Goal: Find specific page/section: Find specific page/section

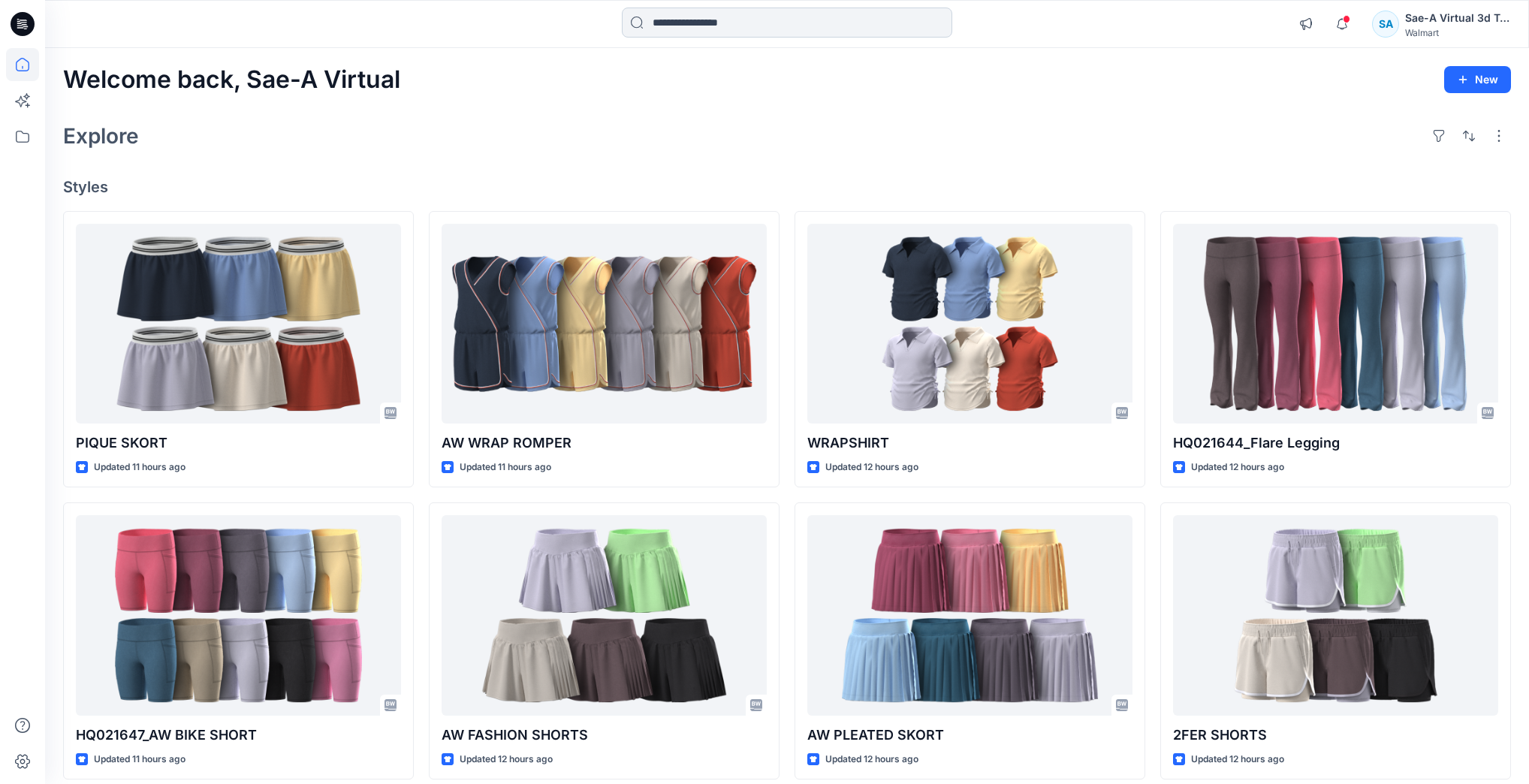
click at [733, 27] on input at bounding box center [786, 22] width 331 height 30
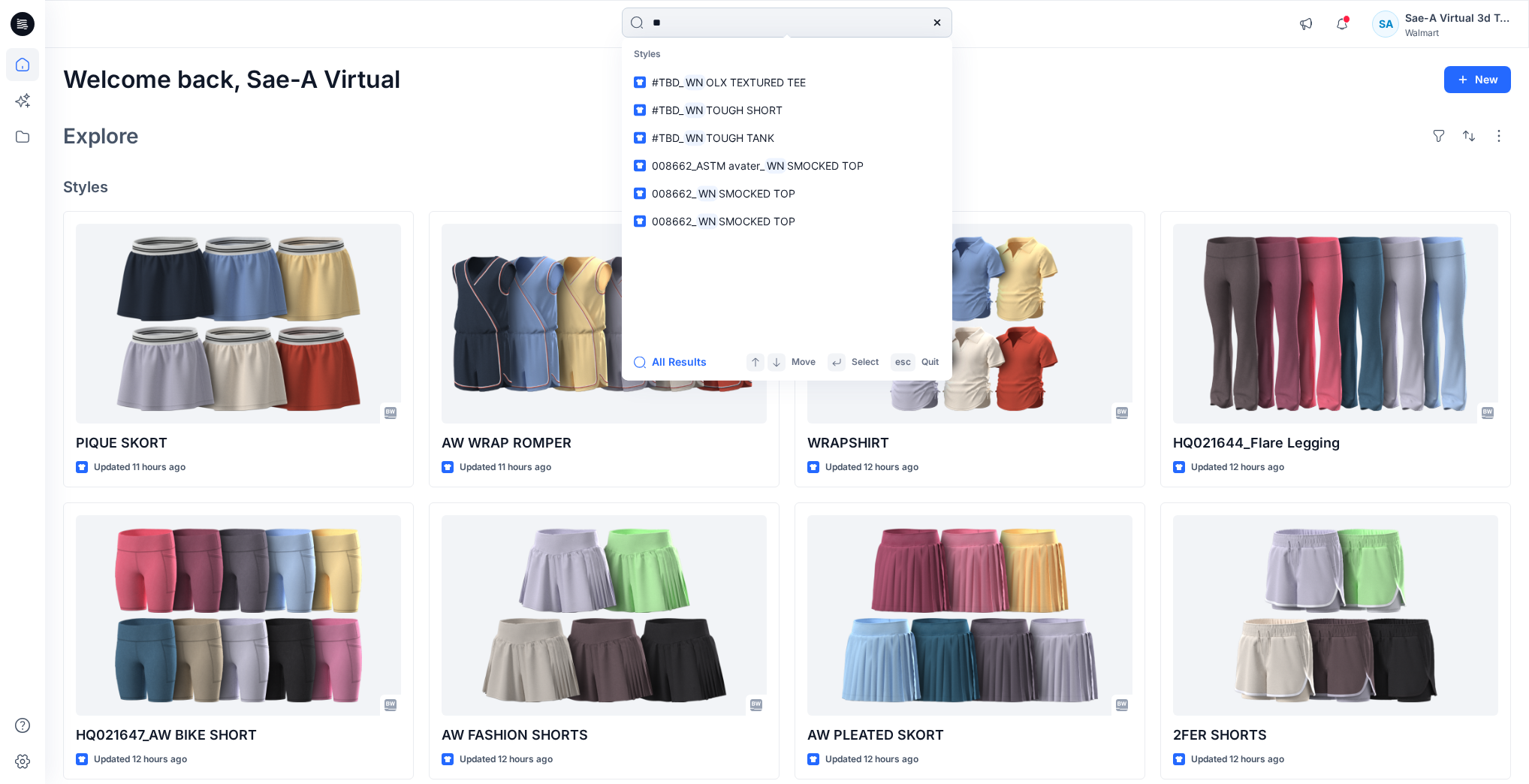
type input "*"
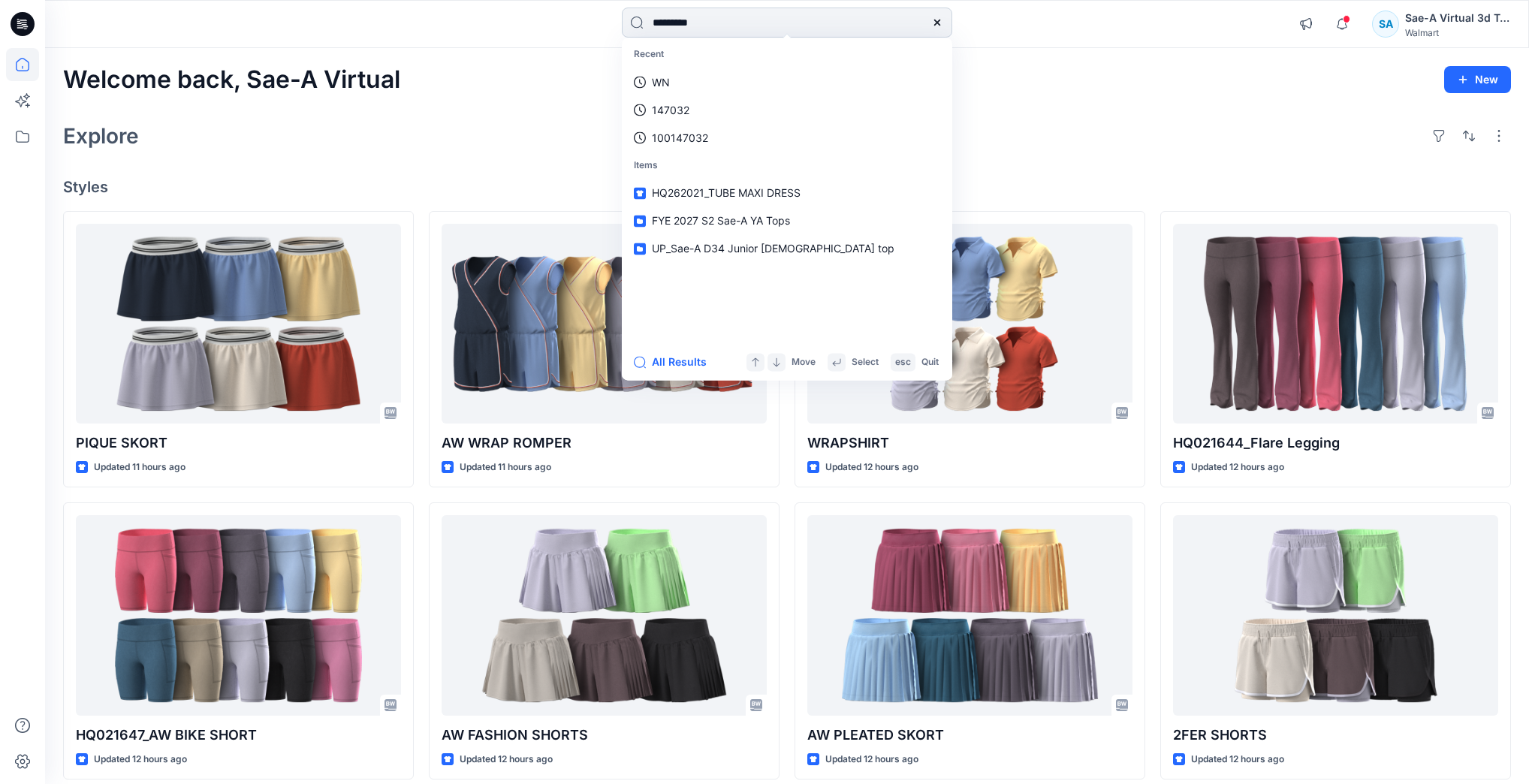
type input "**********"
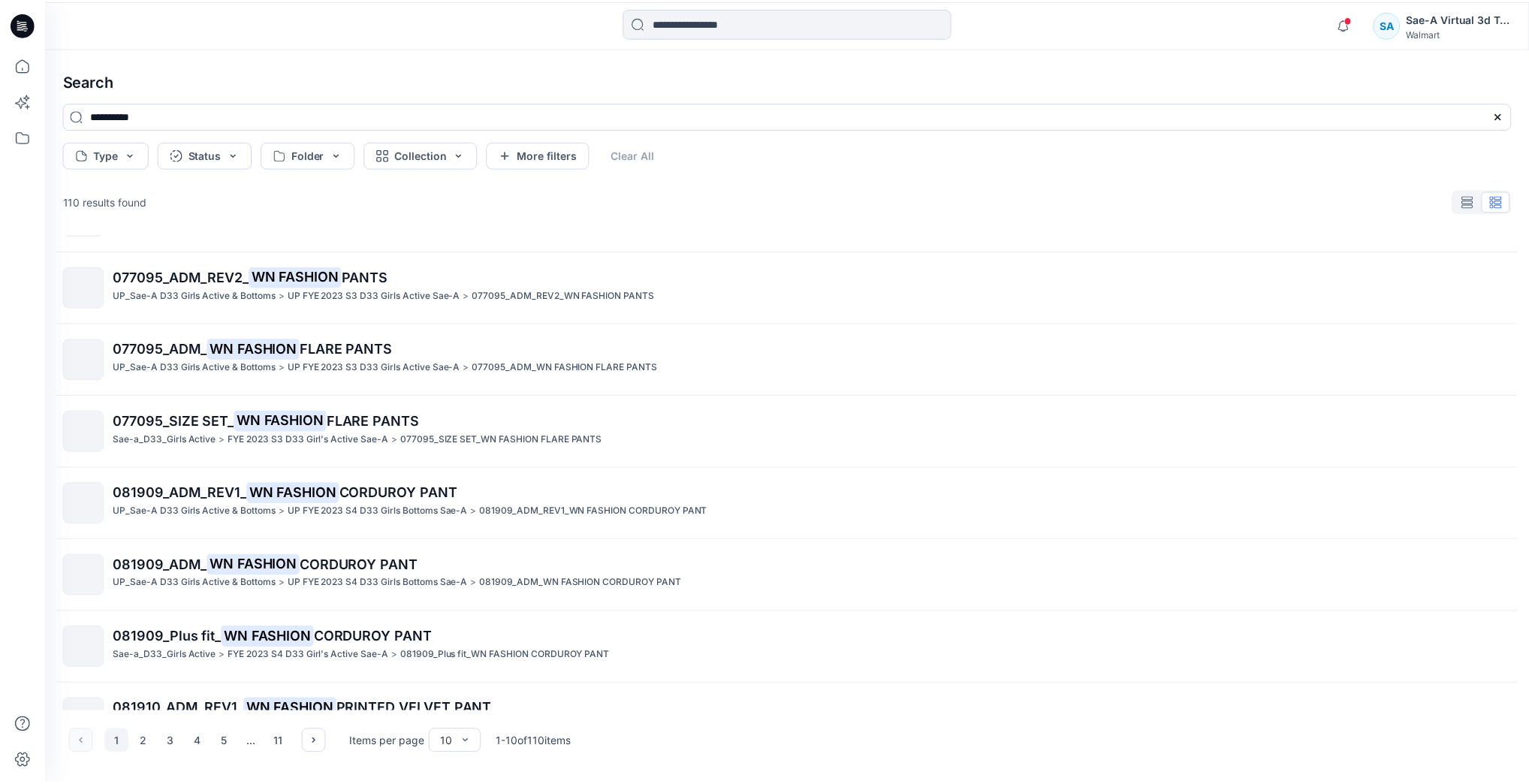
scroll to position [2, 0]
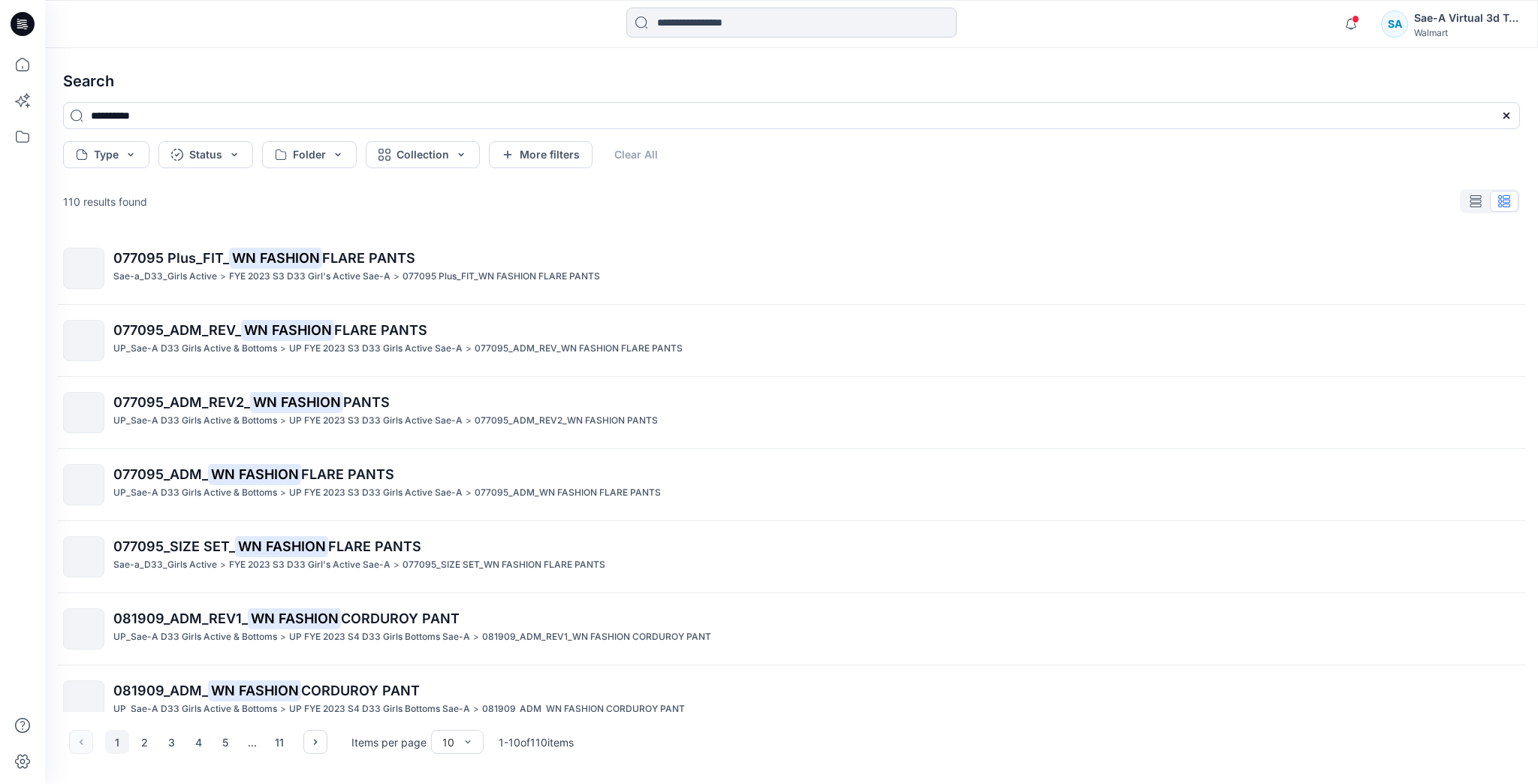
click at [690, 16] on input at bounding box center [791, 22] width 331 height 30
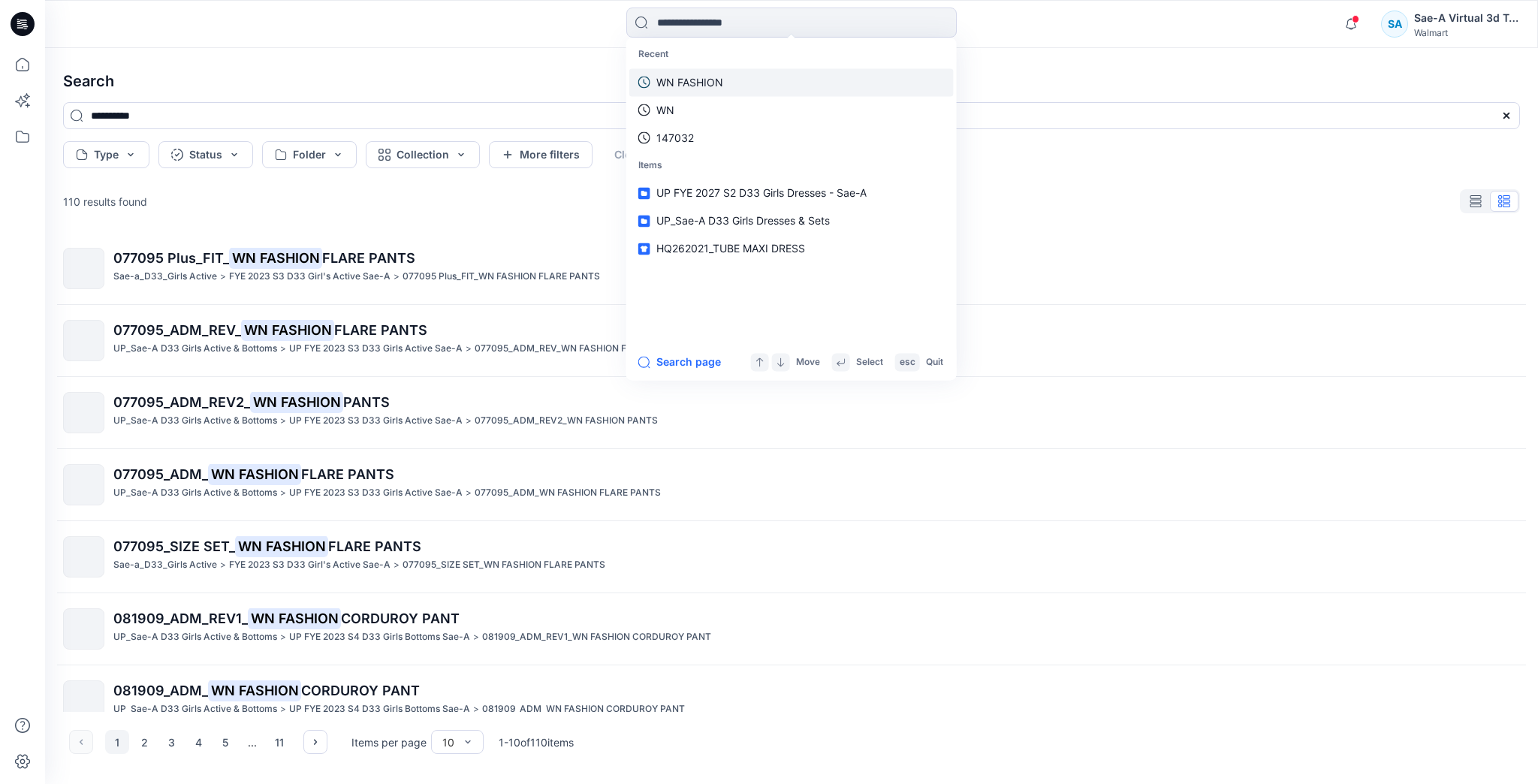
click at [675, 78] on p "WN FASHION" at bounding box center [689, 82] width 67 height 16
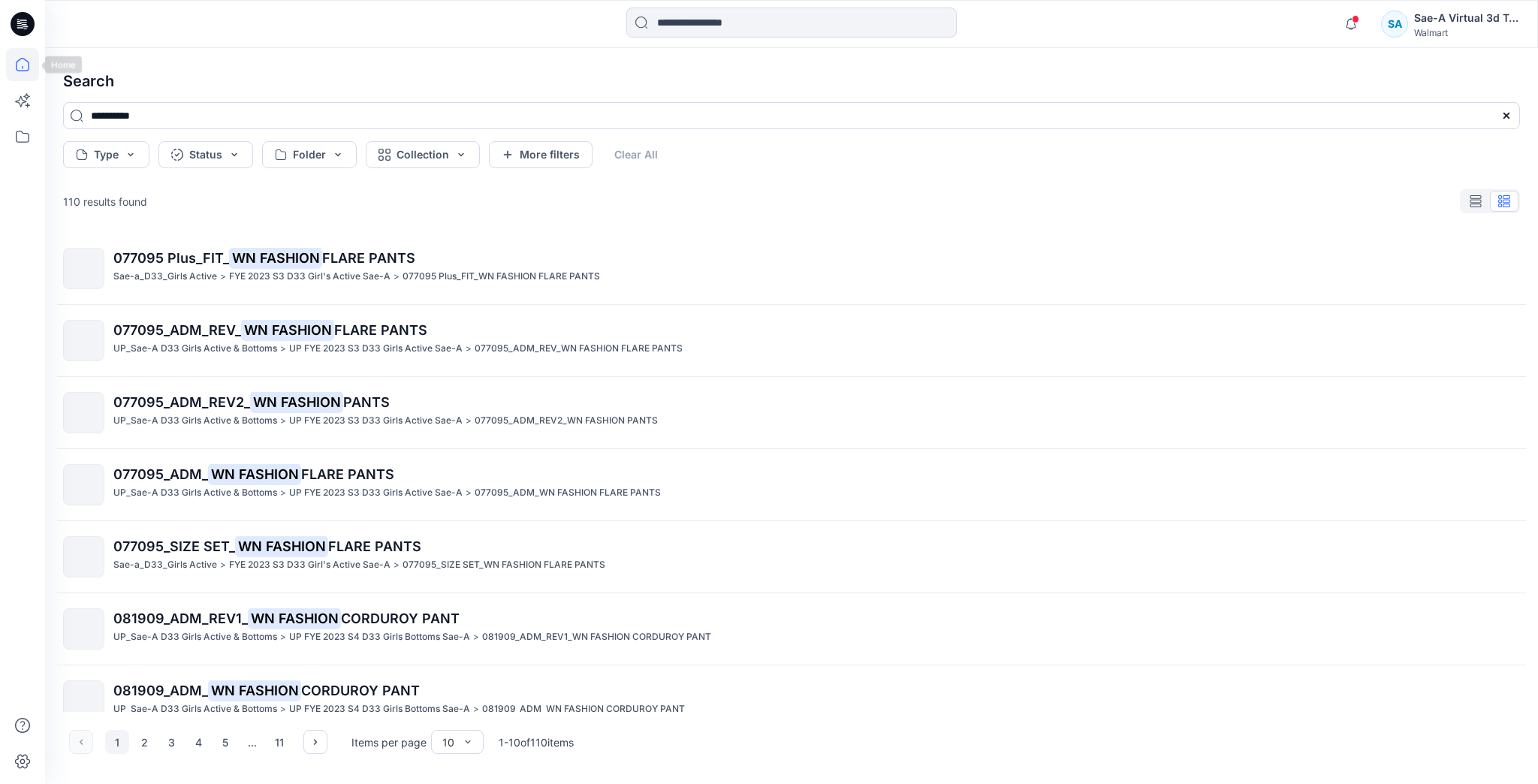
click at [24, 61] on icon at bounding box center [22, 64] width 33 height 33
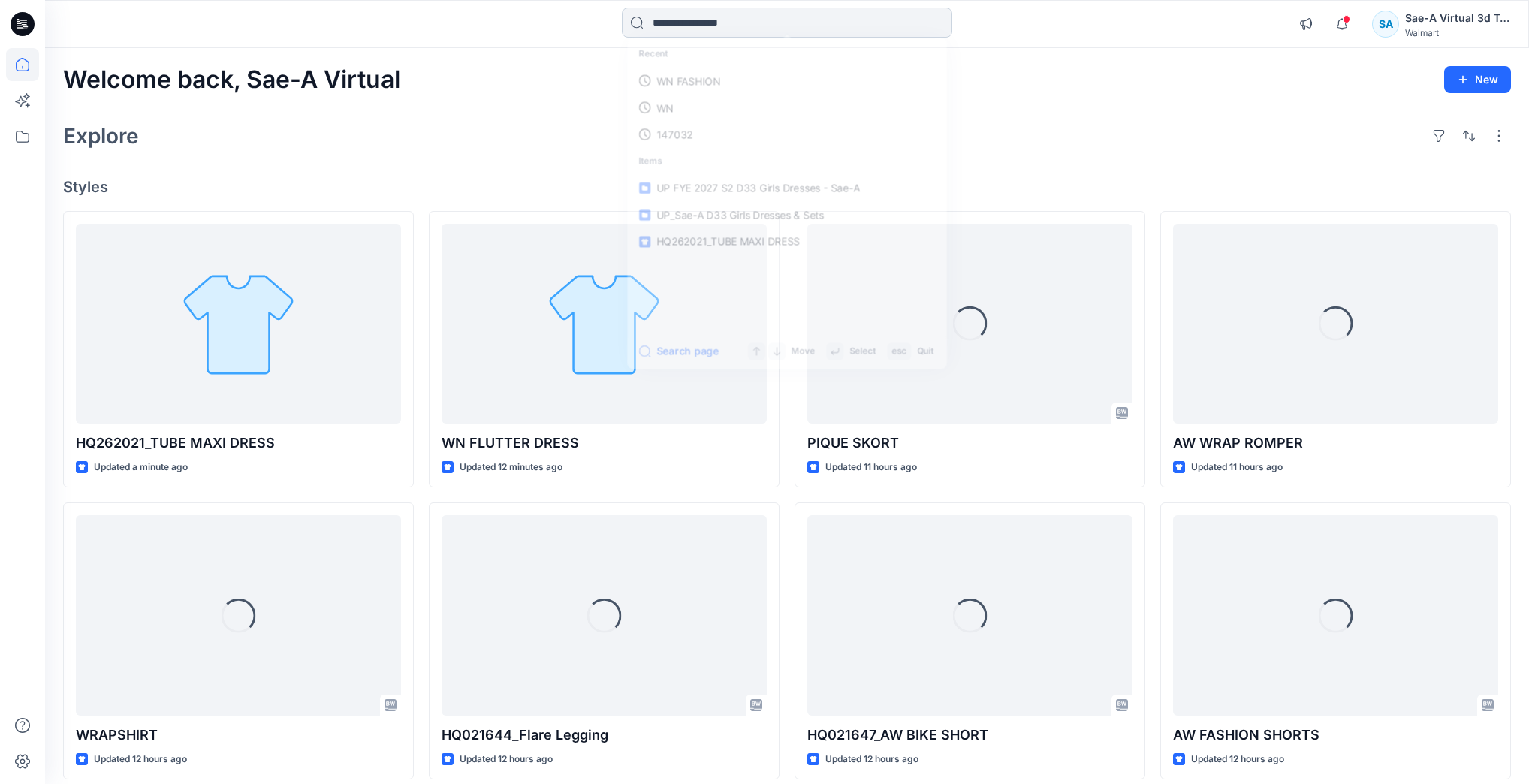
click at [753, 19] on input at bounding box center [786, 22] width 331 height 30
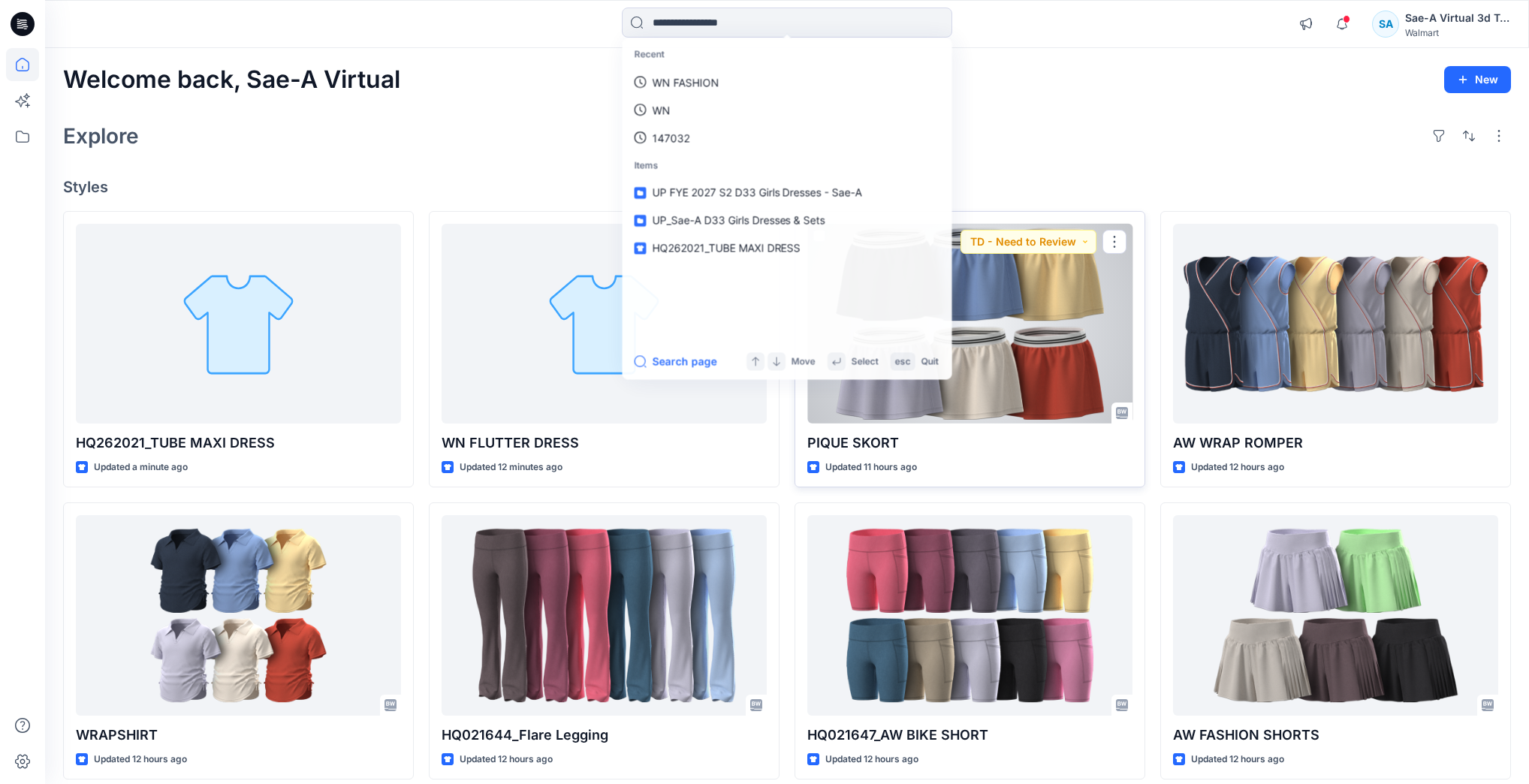
click at [1054, 377] on div at bounding box center [970, 324] width 325 height 199
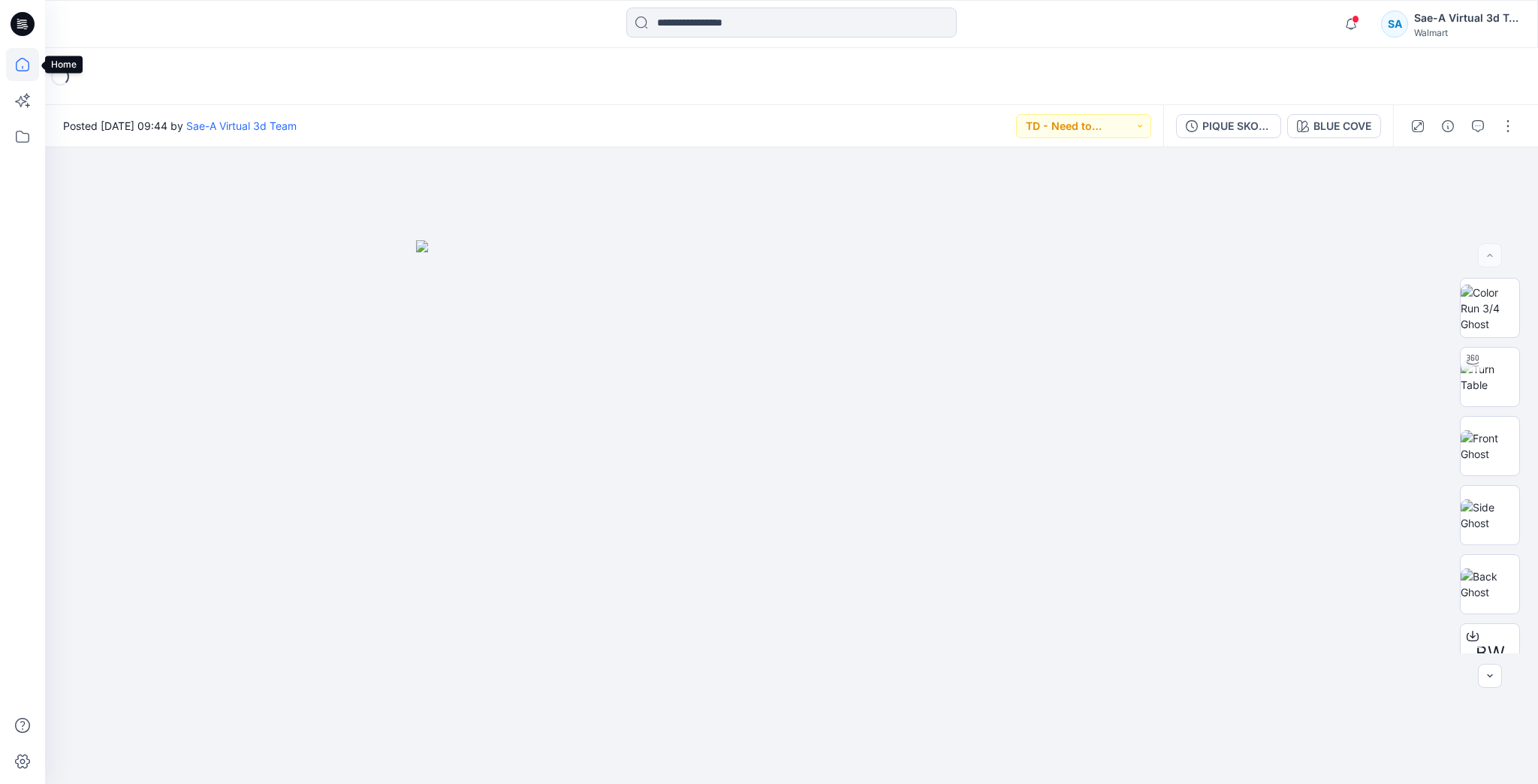
click at [18, 63] on icon at bounding box center [22, 64] width 33 height 33
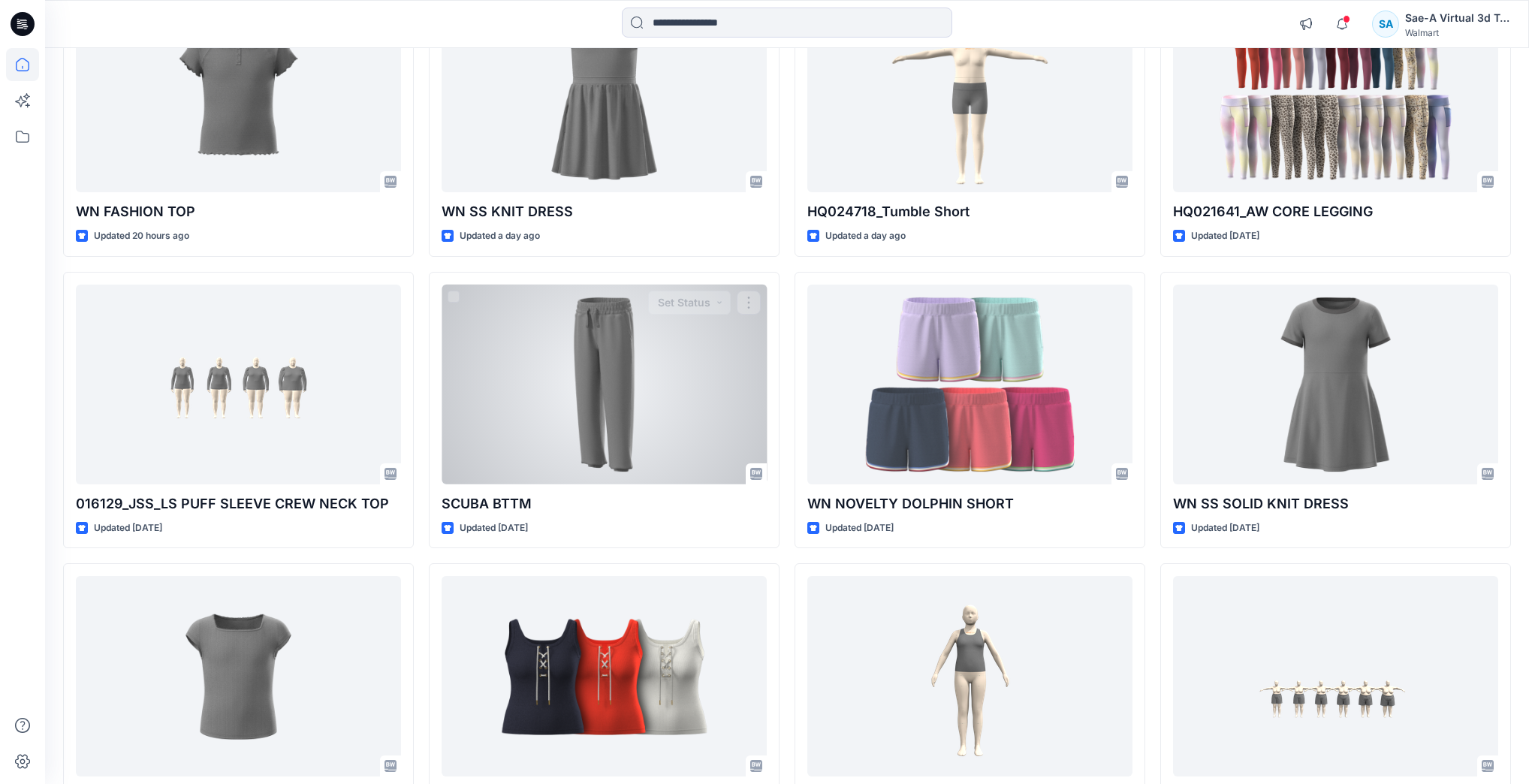
scroll to position [1742, 0]
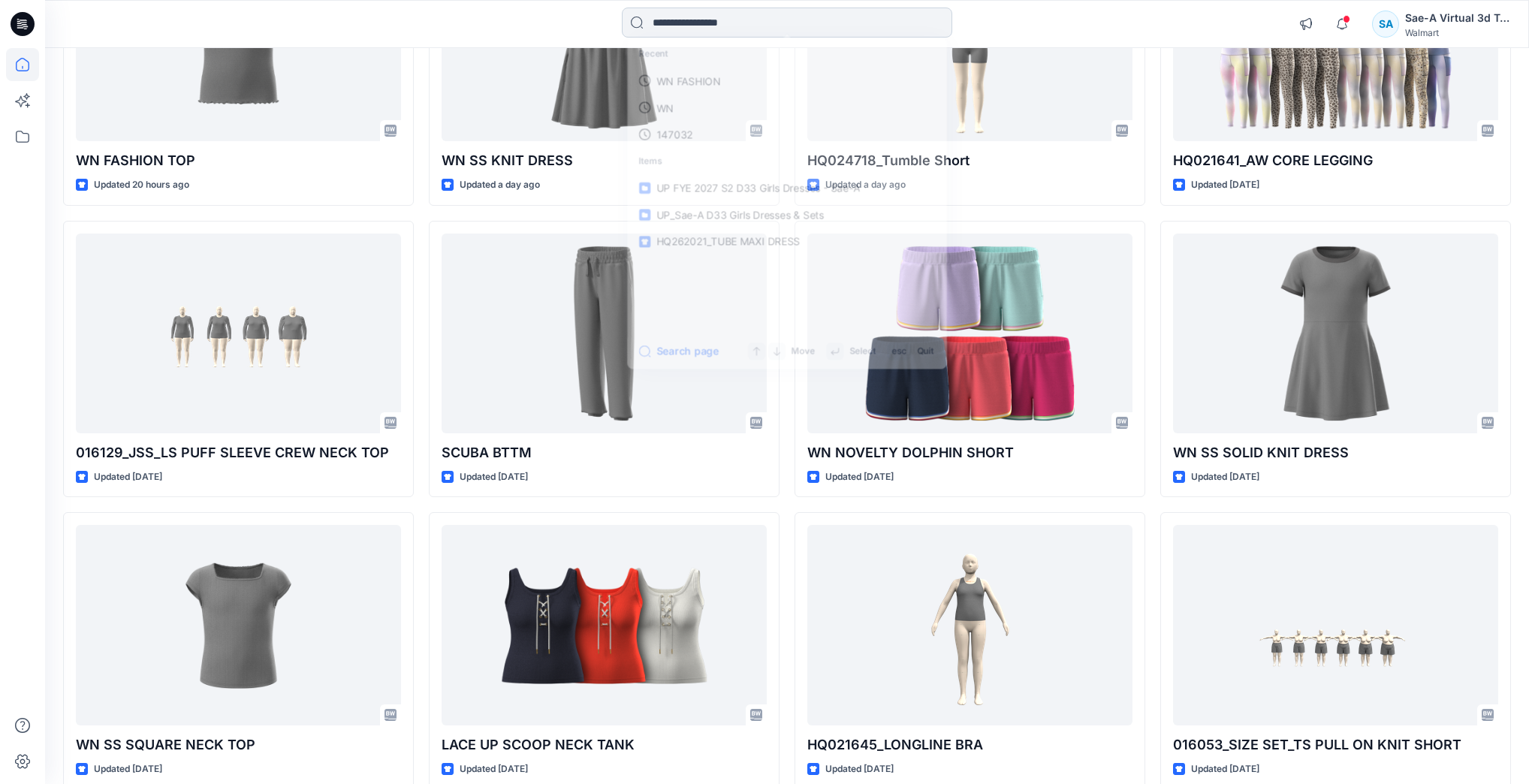
click at [713, 18] on input at bounding box center [786, 22] width 331 height 30
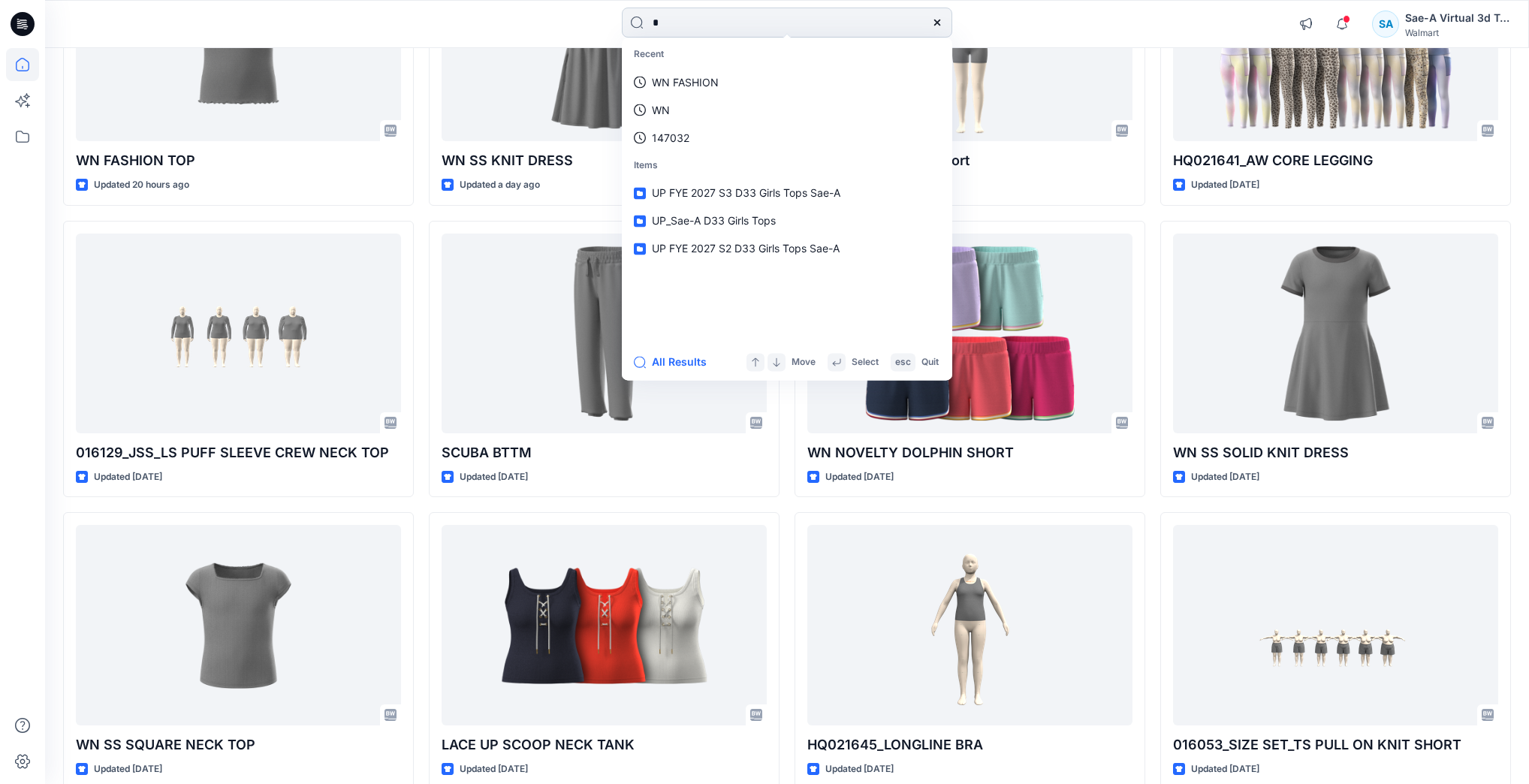
type input "**"
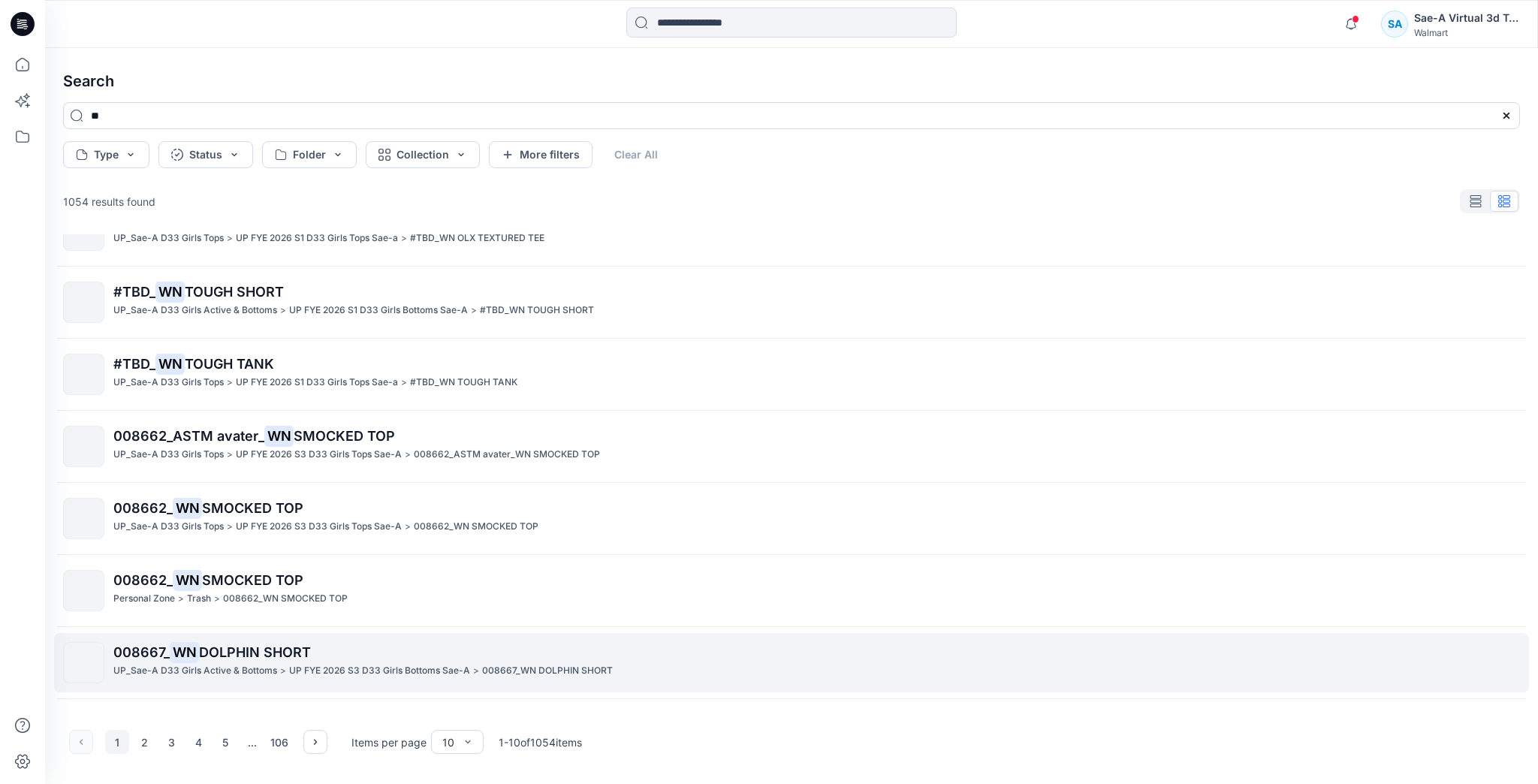
scroll to position [60, 0]
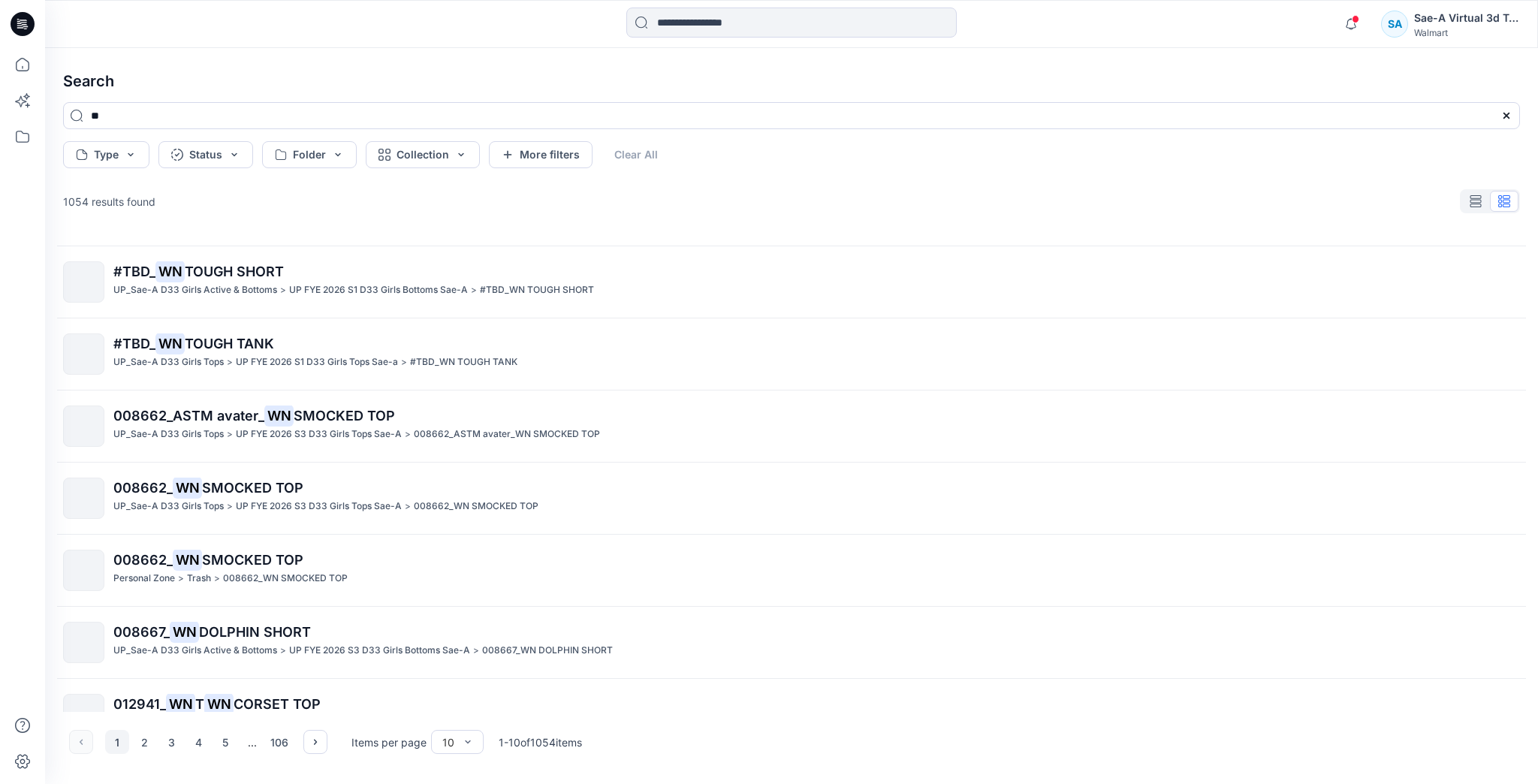
click at [115, 740] on button "1" at bounding box center [117, 741] width 24 height 24
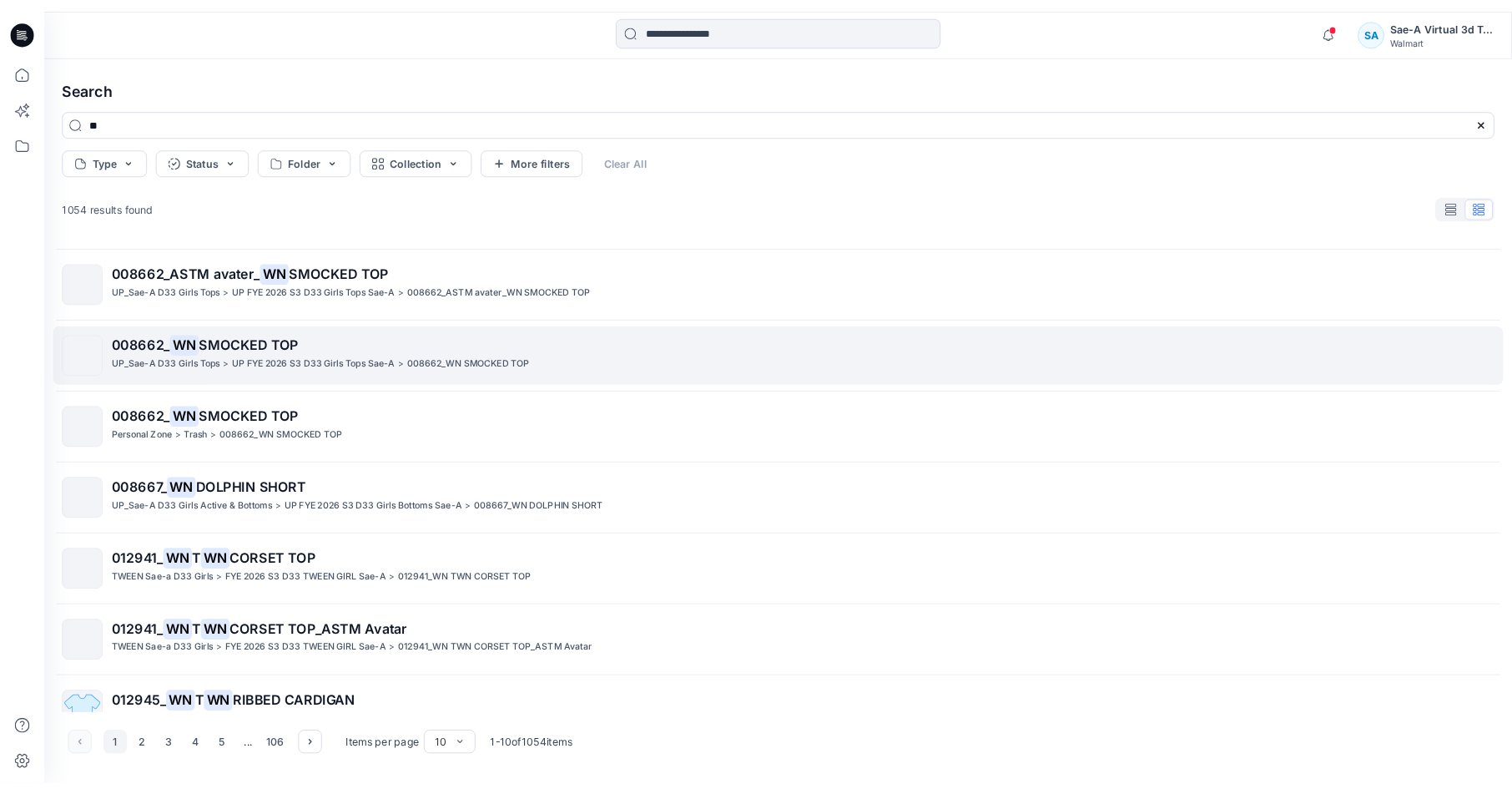
scroll to position [136, 0]
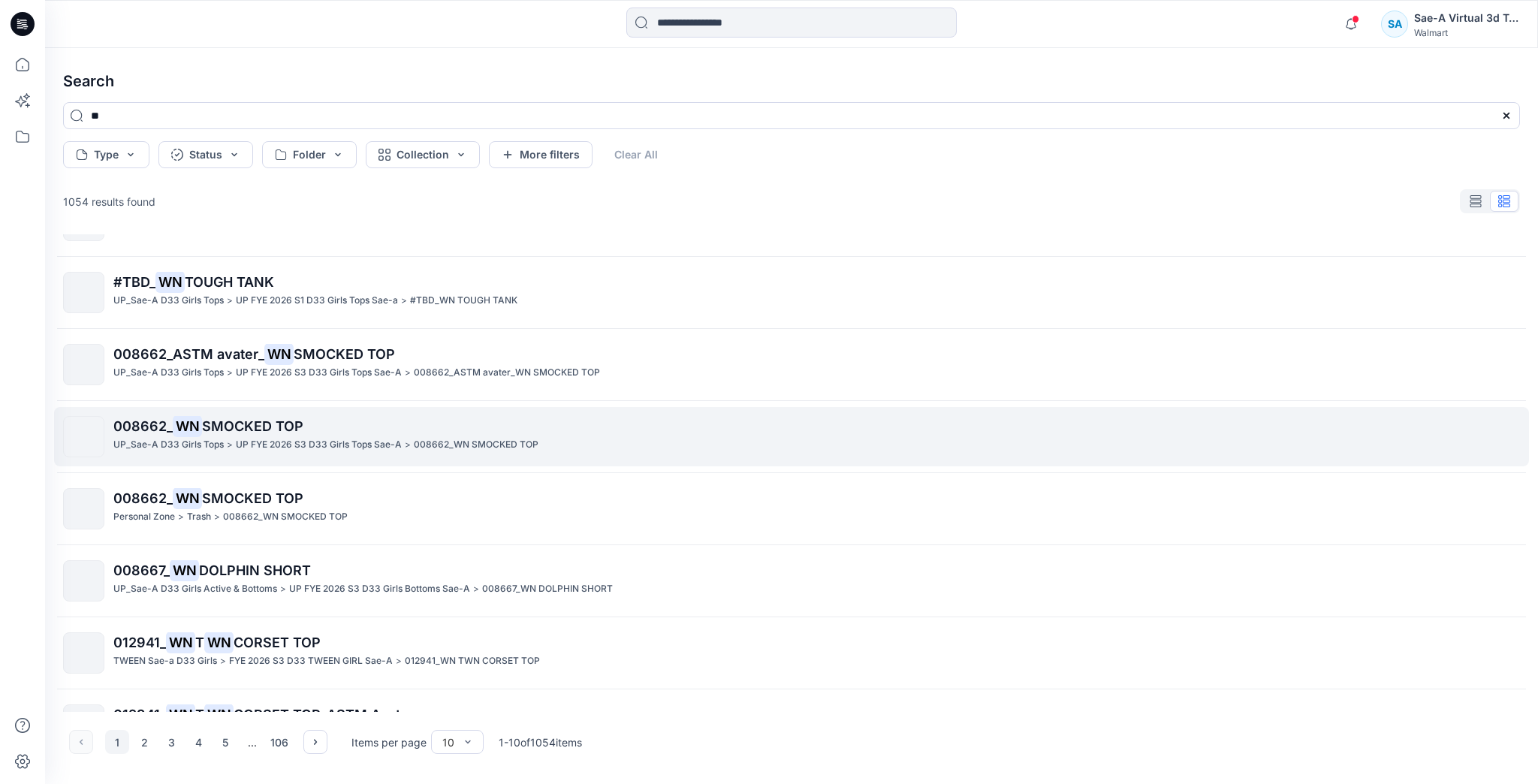
click at [434, 437] on p "008662_WN SMOCKED TOP" at bounding box center [476, 445] width 124 height 16
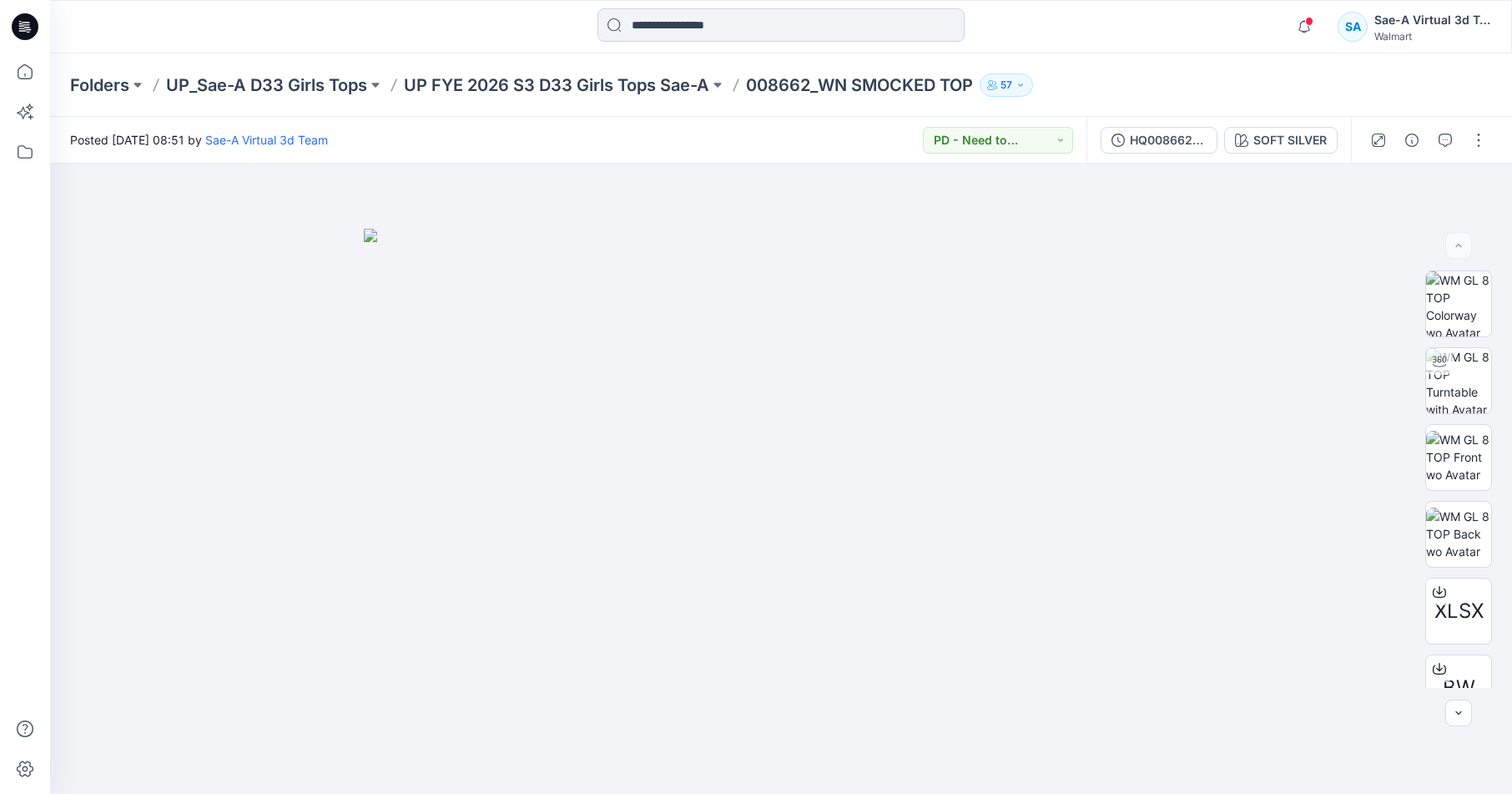
click at [787, 33] on input at bounding box center [781, 25] width 368 height 33
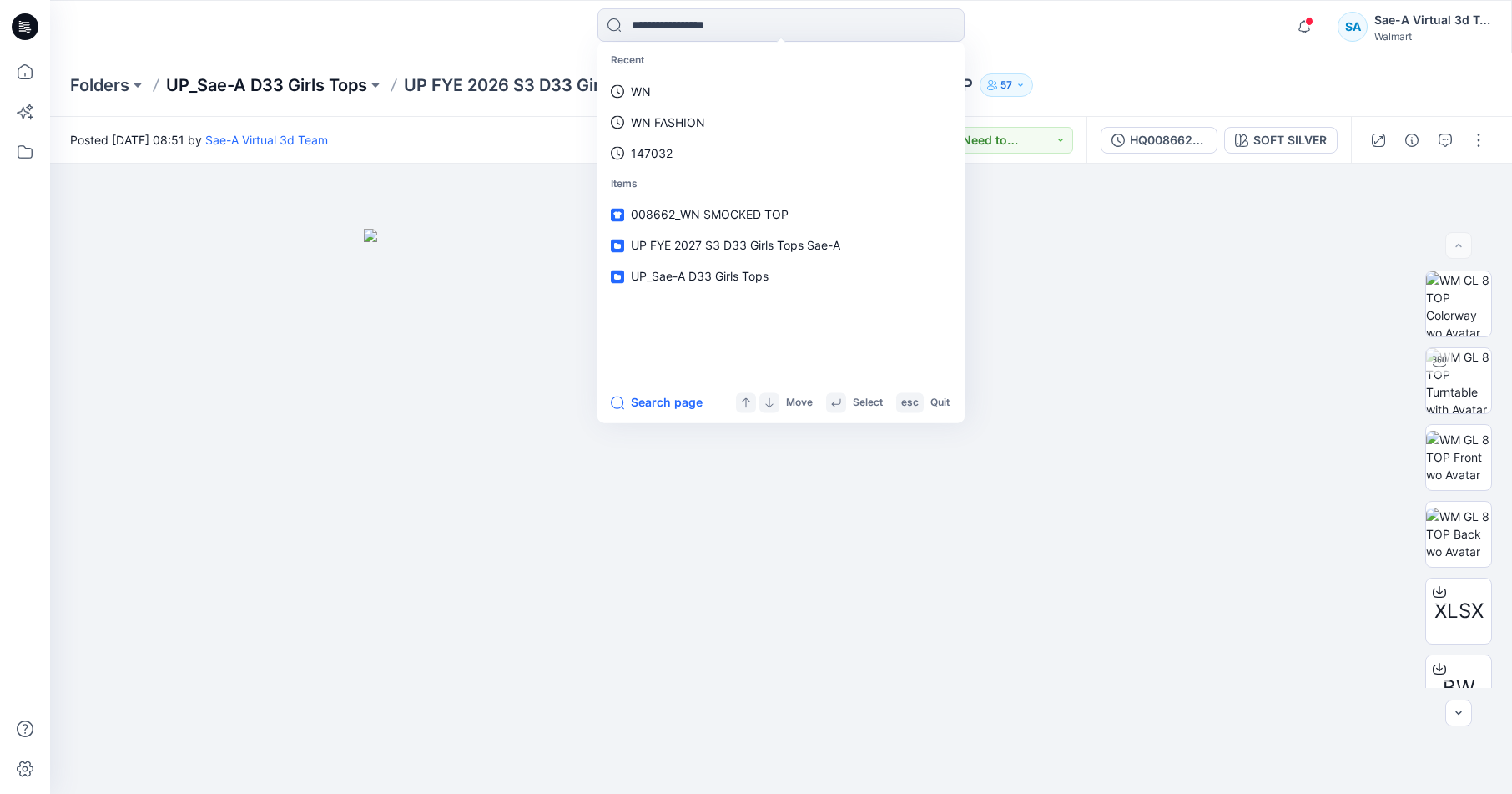
click at [338, 96] on p "UP_Sae-A D33 Girls Tops" at bounding box center [267, 84] width 201 height 23
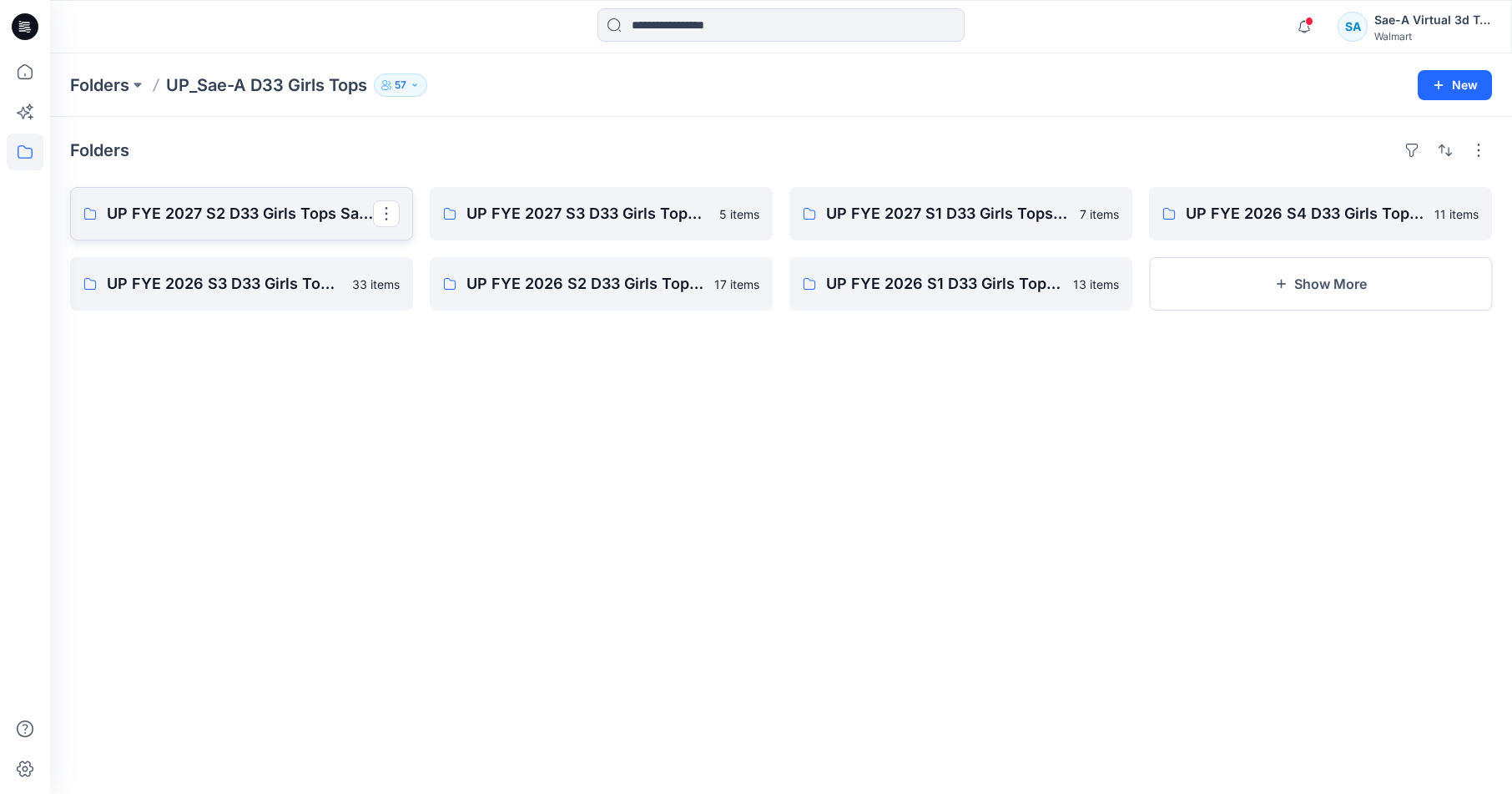
click at [298, 220] on p "UP FYE 2027 S2 D33 Girls Tops Sae-A" at bounding box center [240, 213] width 266 height 23
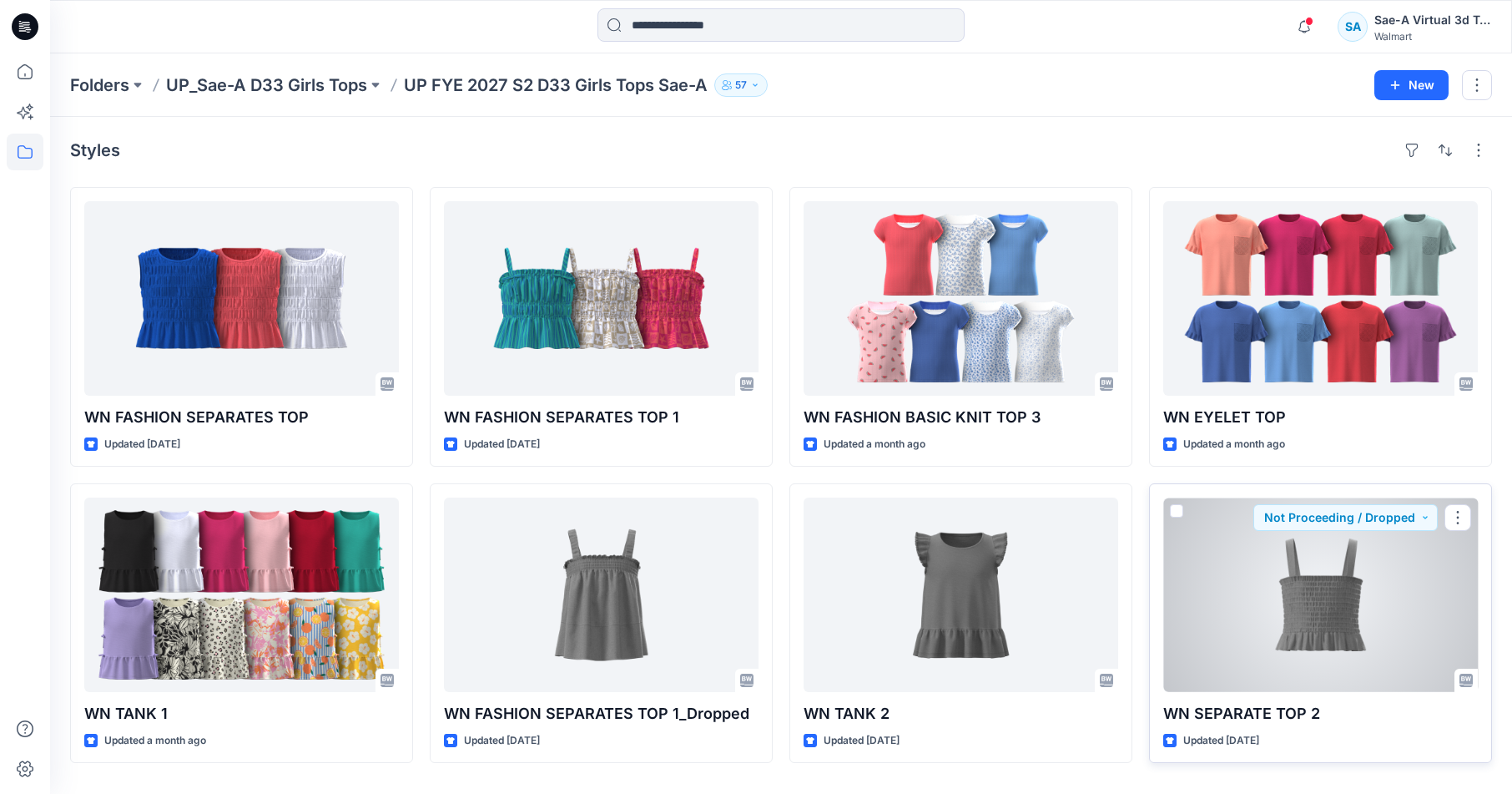
click at [1279, 655] on div at bounding box center [1320, 594] width 315 height 194
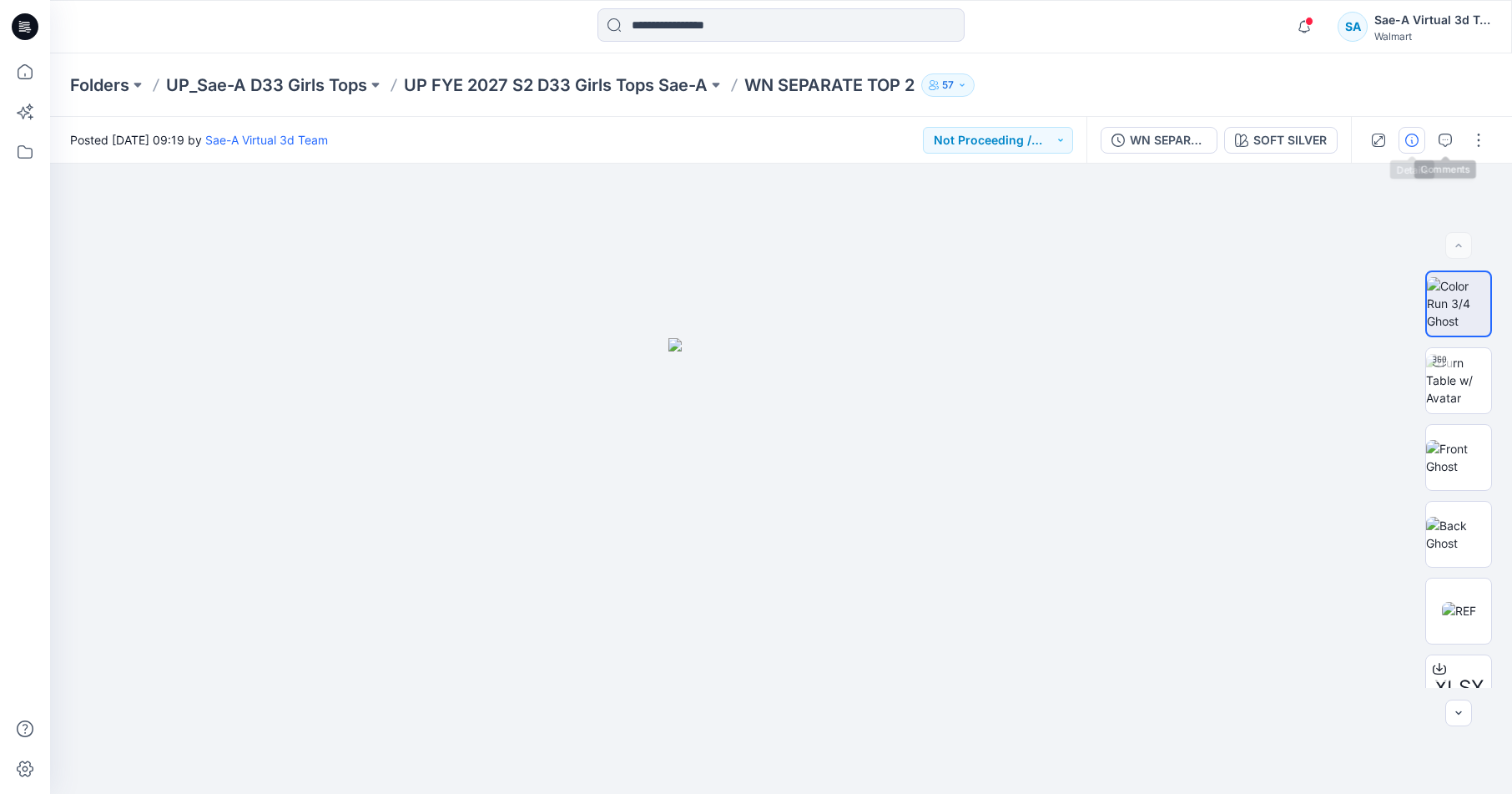
click at [1422, 143] on button "button" at bounding box center [1411, 140] width 26 height 26
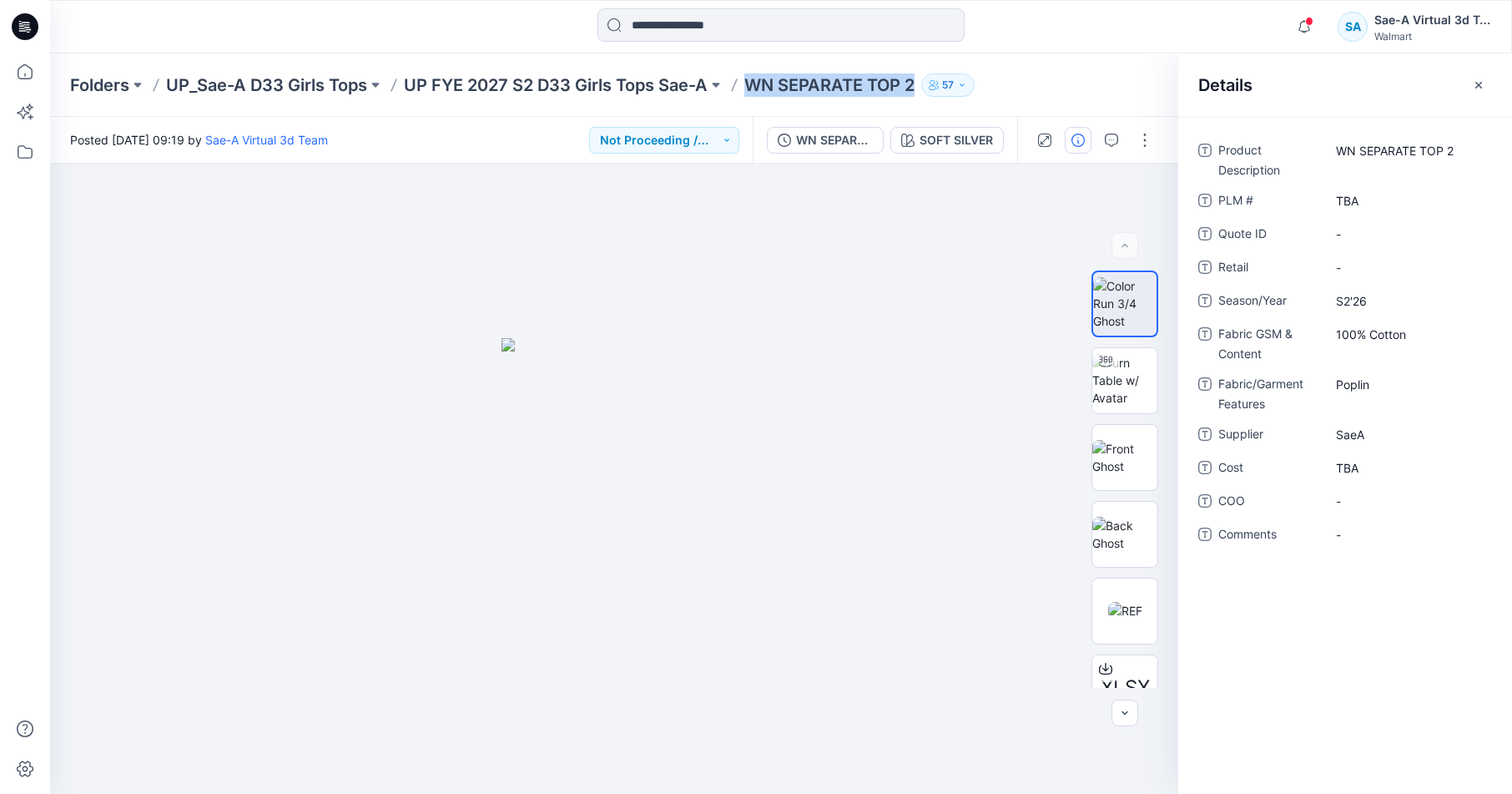
drag, startPoint x: 752, startPoint y: 83, endPoint x: 918, endPoint y: 94, distance: 166.4
click at [915, 94] on p "WN SEPARATE TOP 2" at bounding box center [830, 84] width 171 height 23
copy p "WN SEPARATE TOP 2"
click at [571, 91] on p "UP FYE 2027 S2 D33 Girls Tops Sae-A" at bounding box center [556, 84] width 304 height 23
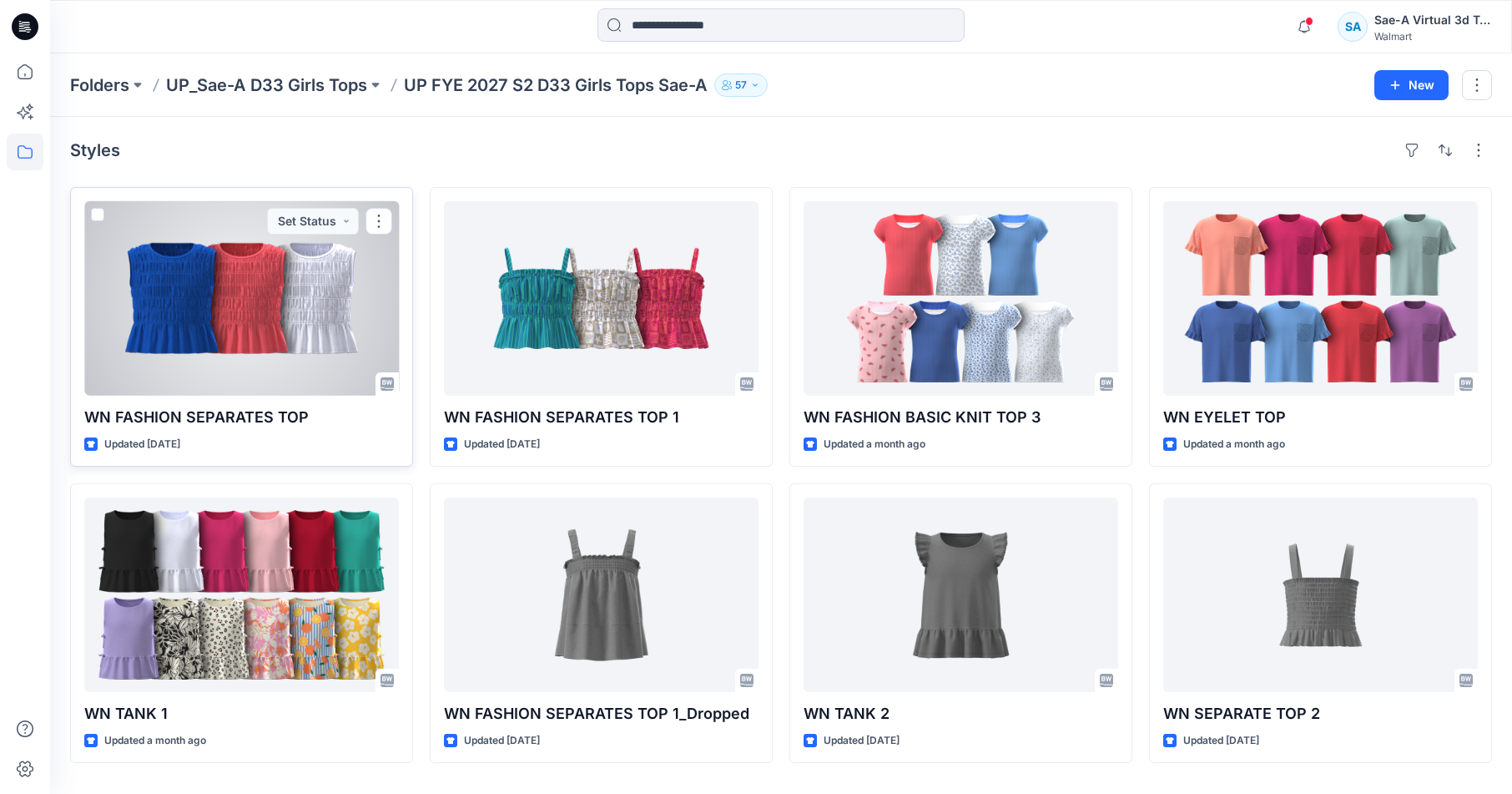
click at [183, 357] on div at bounding box center [241, 298] width 315 height 194
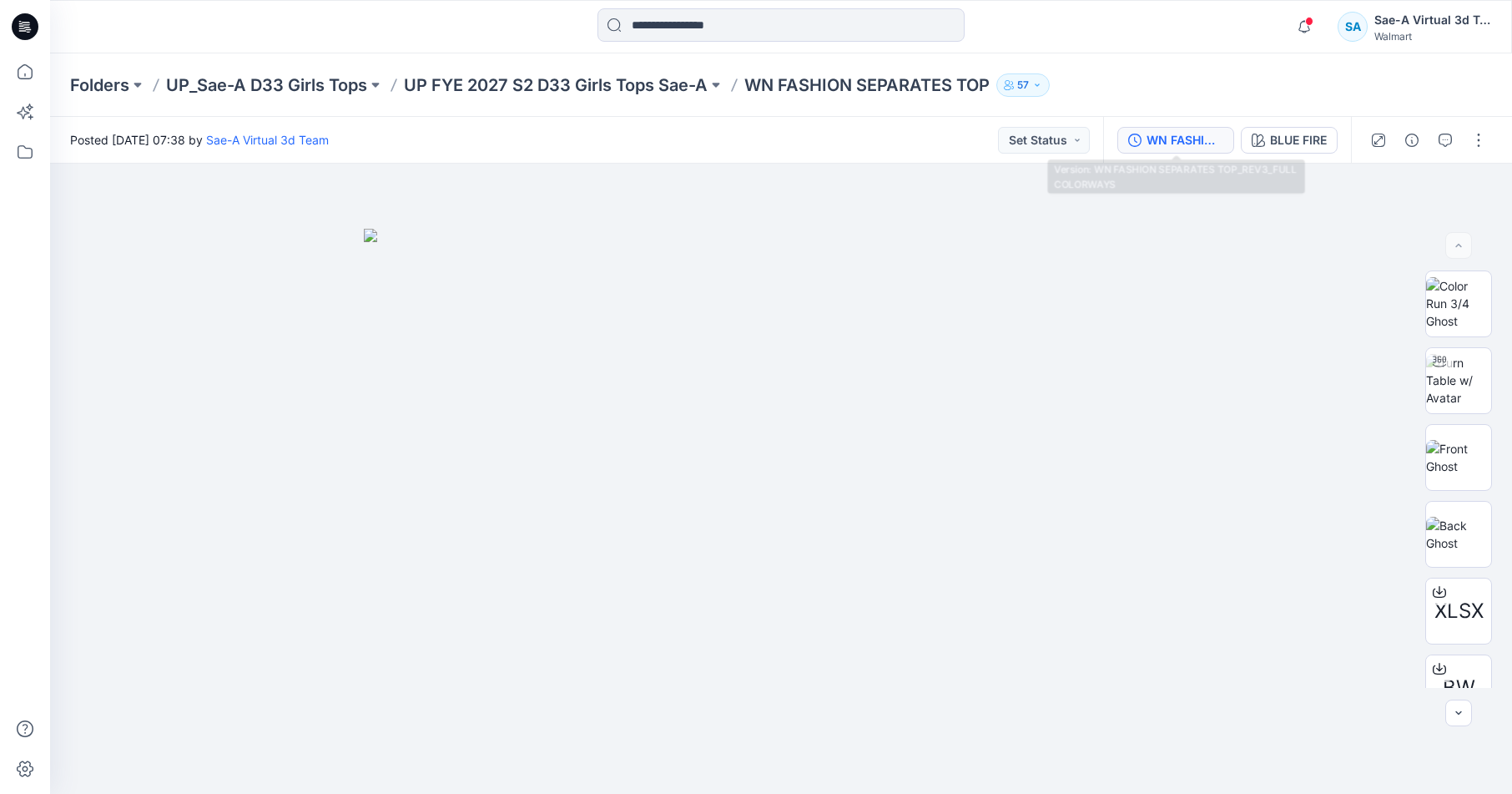
click at [1143, 134] on button "WN FASHION SEPARATES TOP_REV3_FULL COLORWAYS" at bounding box center [1175, 140] width 117 height 26
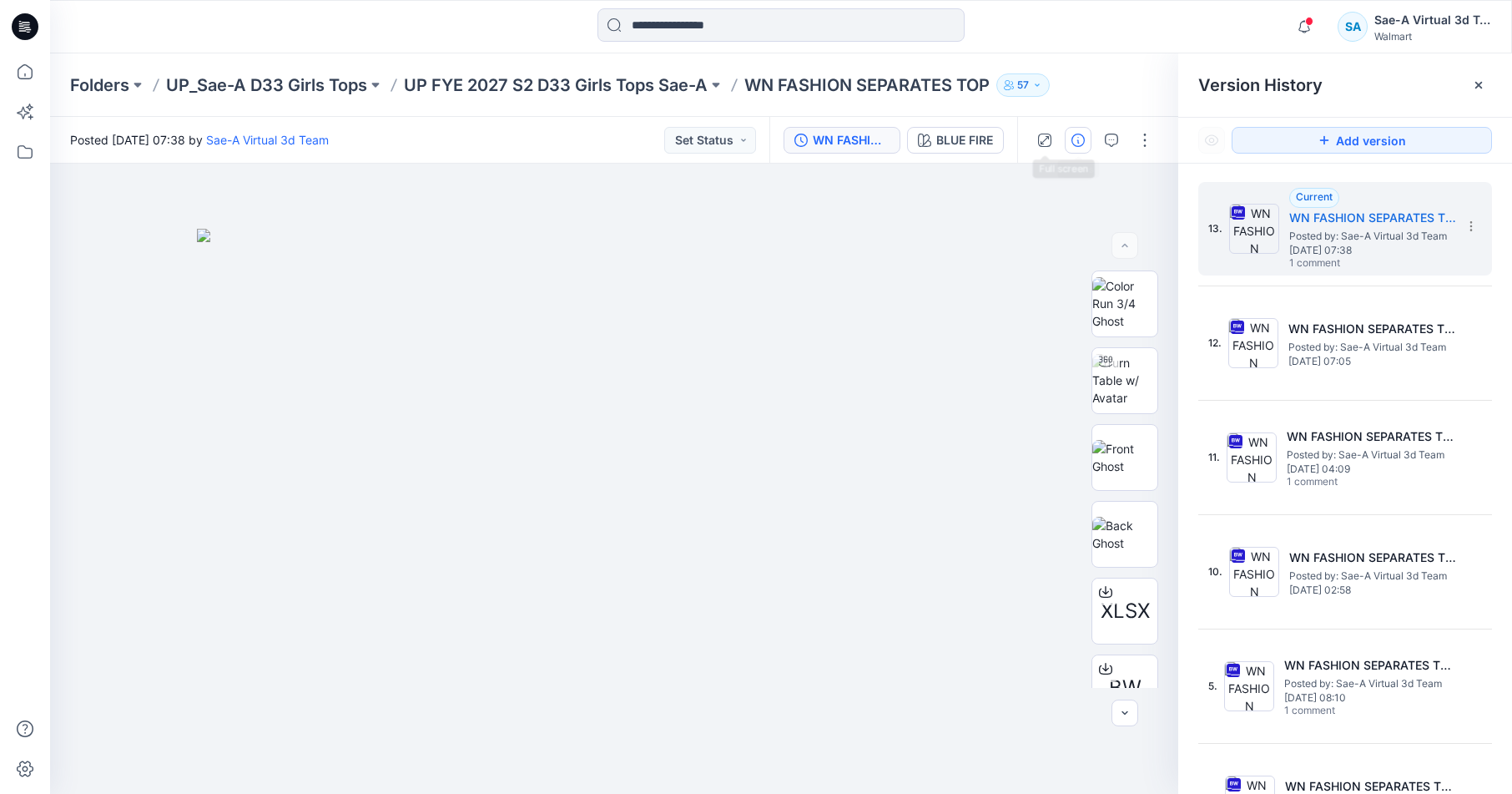
click at [1070, 136] on button "button" at bounding box center [1078, 140] width 26 height 26
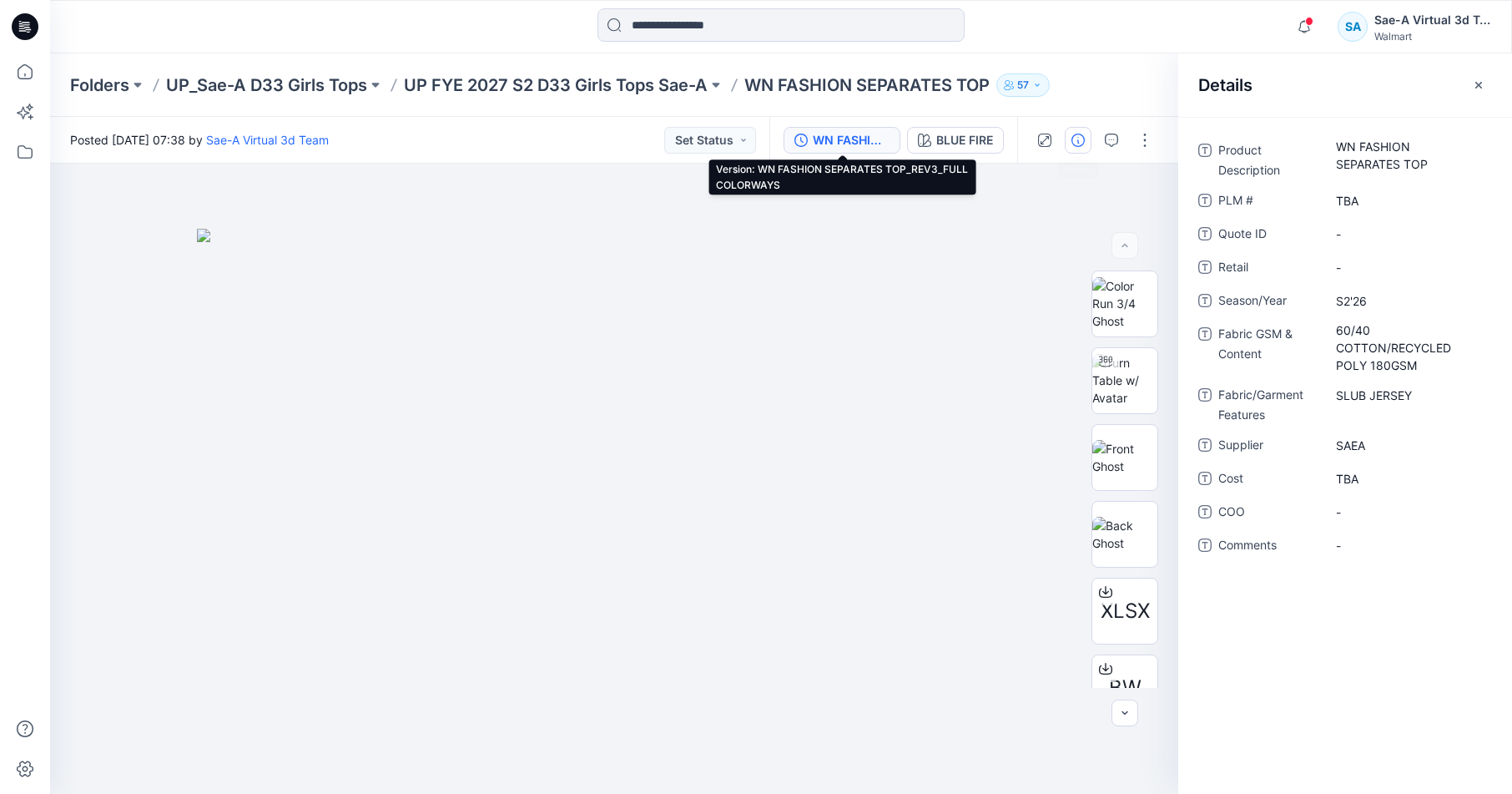
click at [844, 136] on div "WN FASHION SEPARATES TOP_REV3_FULL COLORWAYS" at bounding box center [851, 141] width 77 height 19
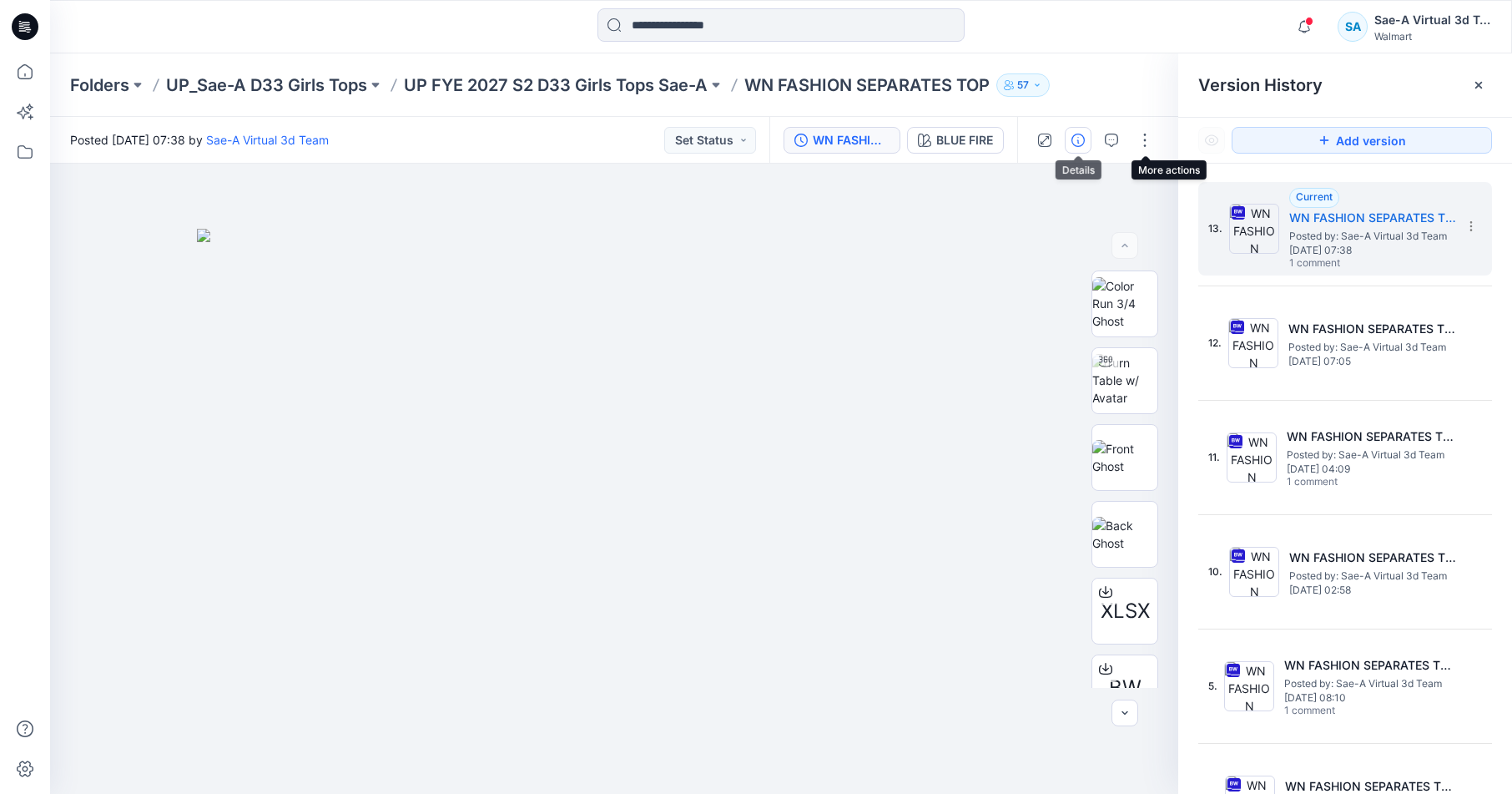
click at [1076, 139] on icon "button" at bounding box center [1079, 141] width 14 height 14
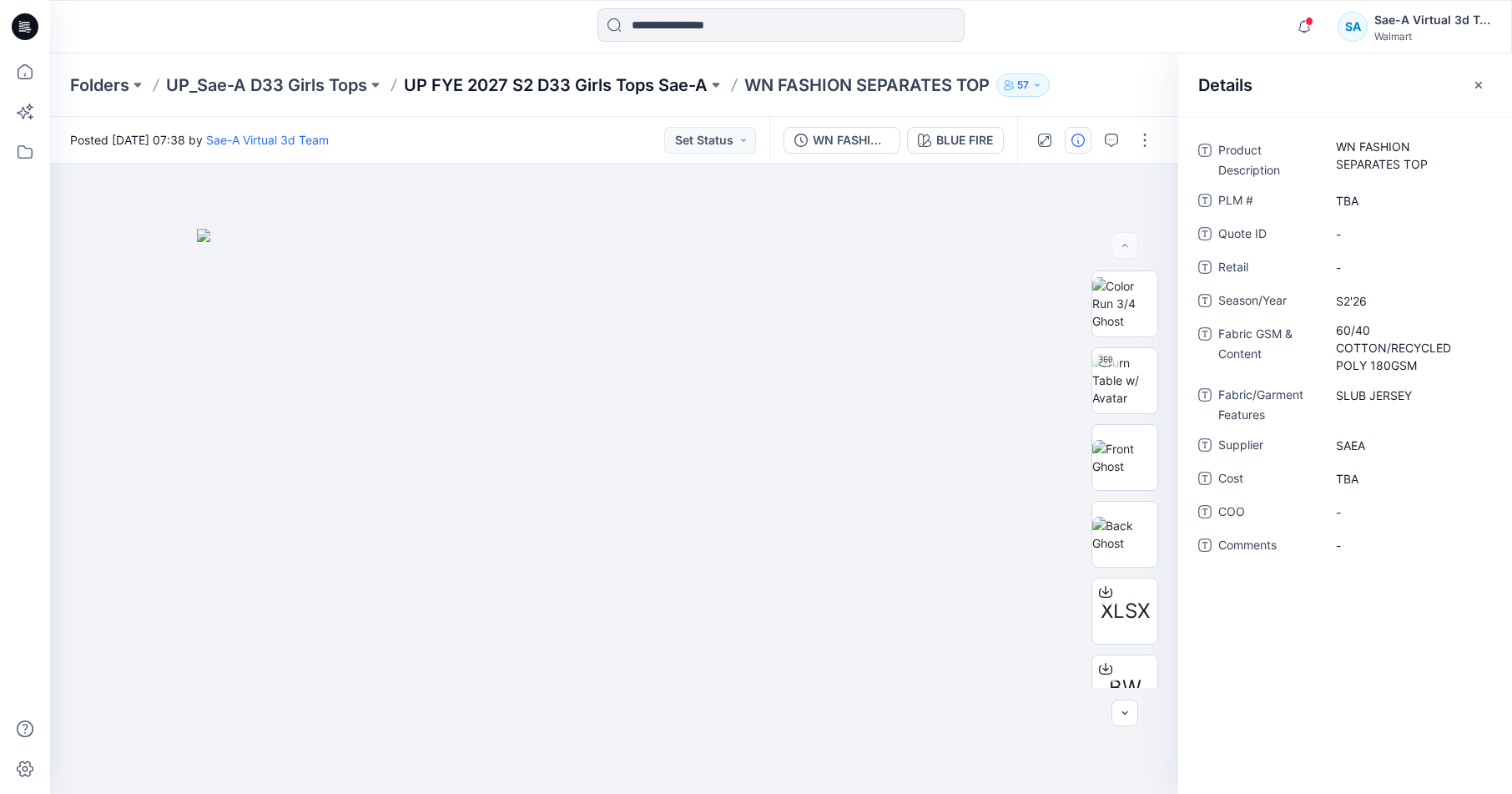
click at [638, 80] on p "UP FYE 2027 S2 D33 Girls Tops Sae-A" at bounding box center [556, 84] width 304 height 23
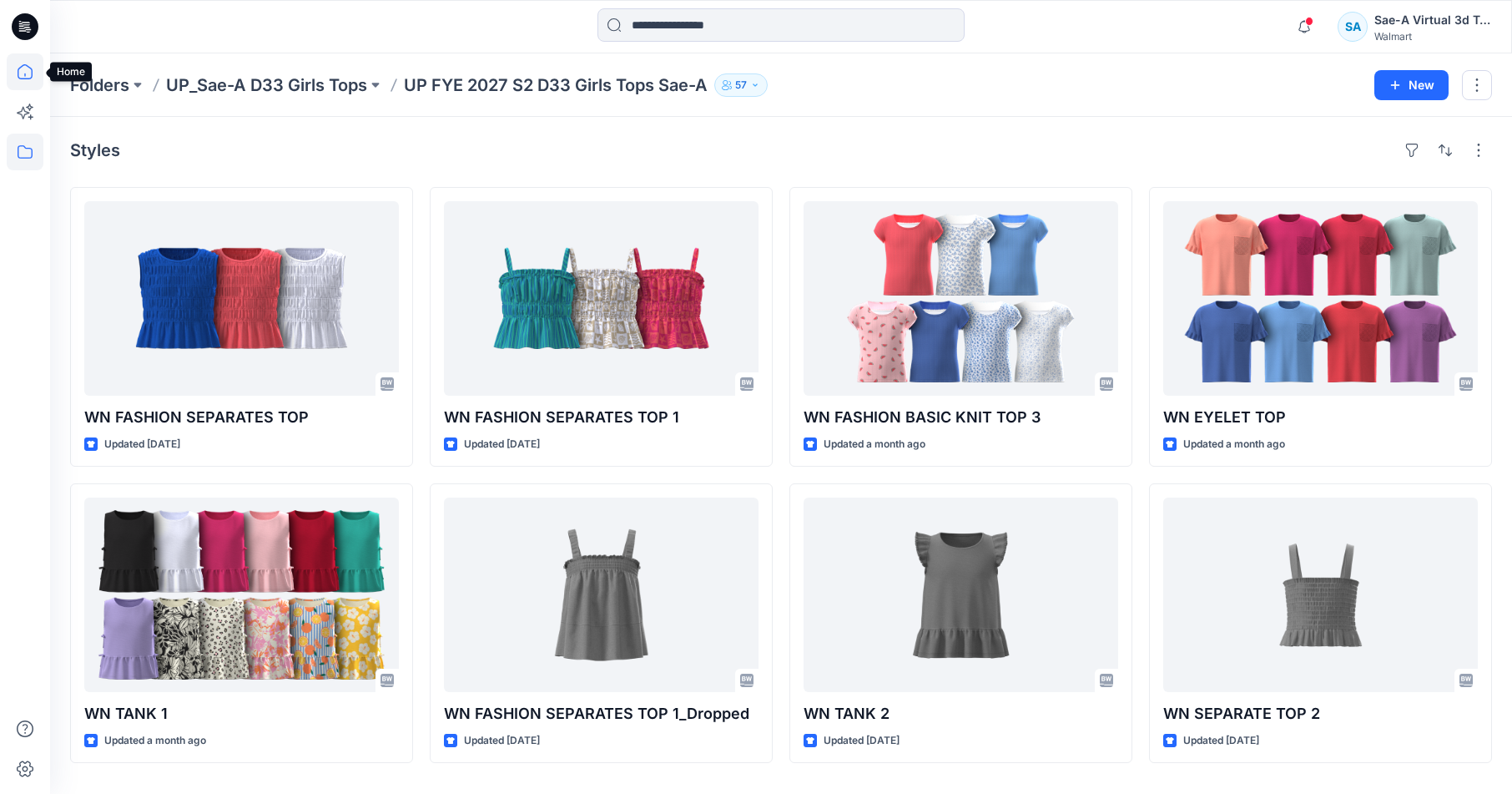
click at [25, 83] on icon at bounding box center [25, 72] width 37 height 37
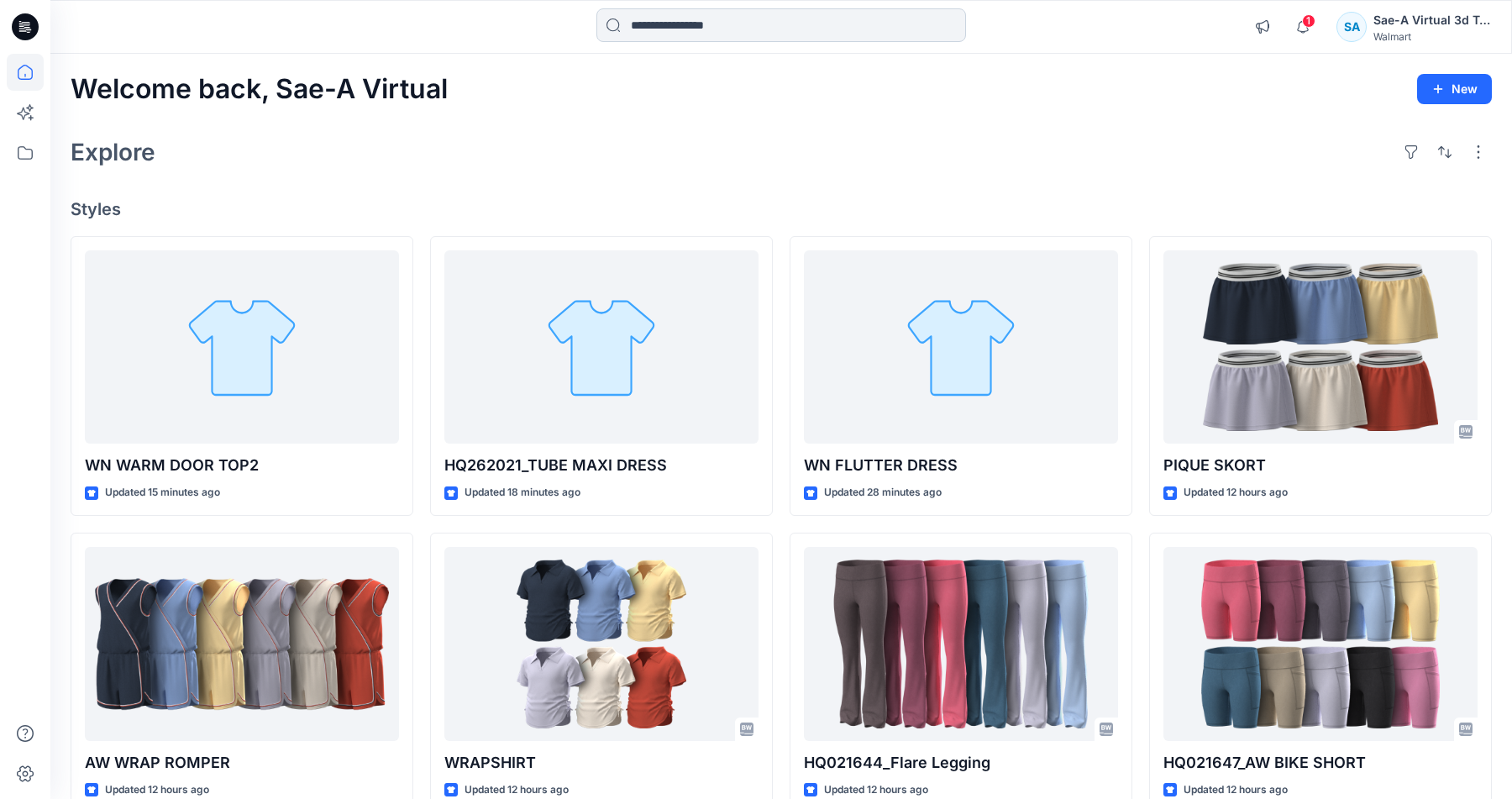
click at [715, 24] on input at bounding box center [781, 25] width 370 height 33
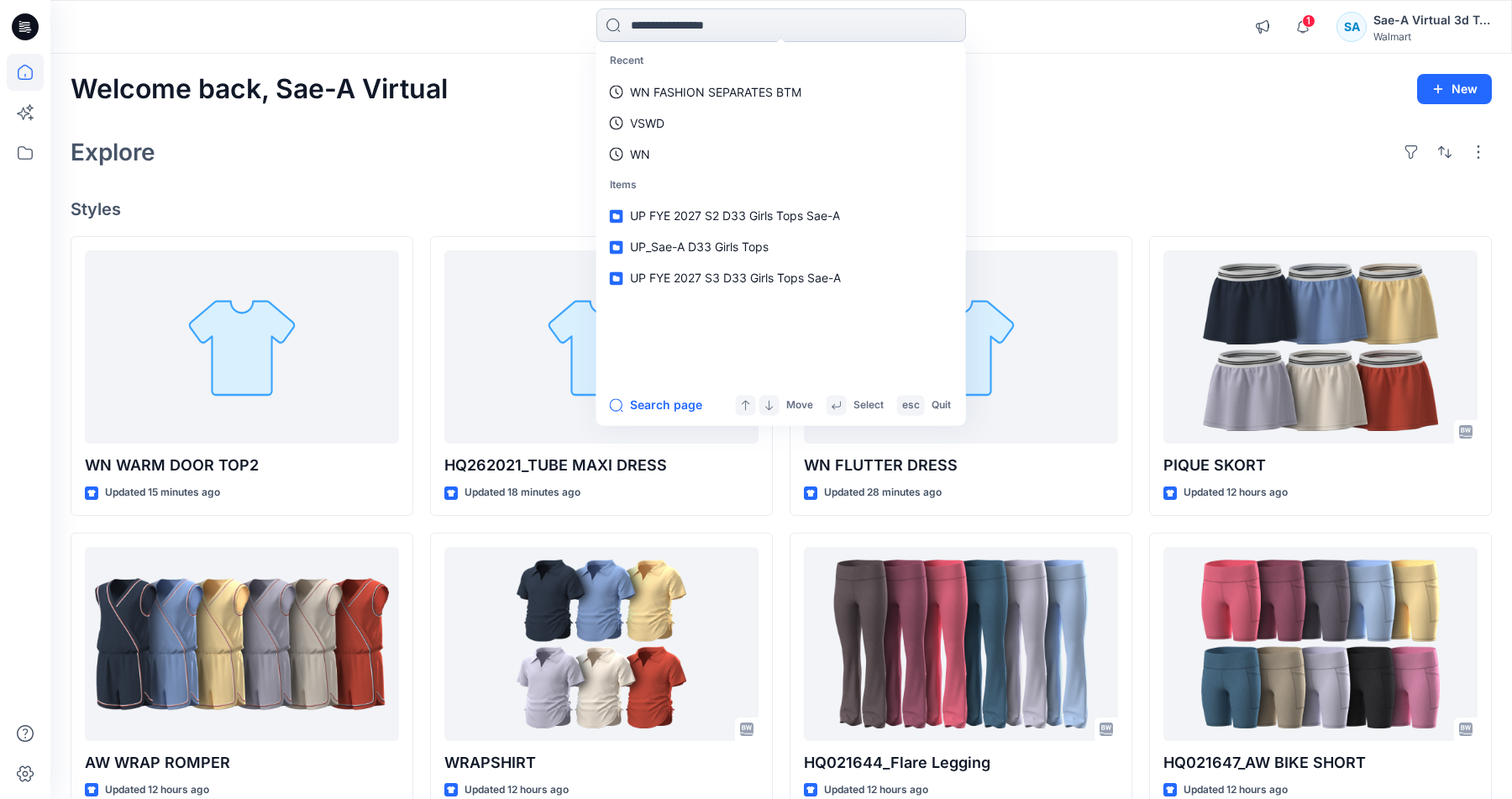
paste input "**********"
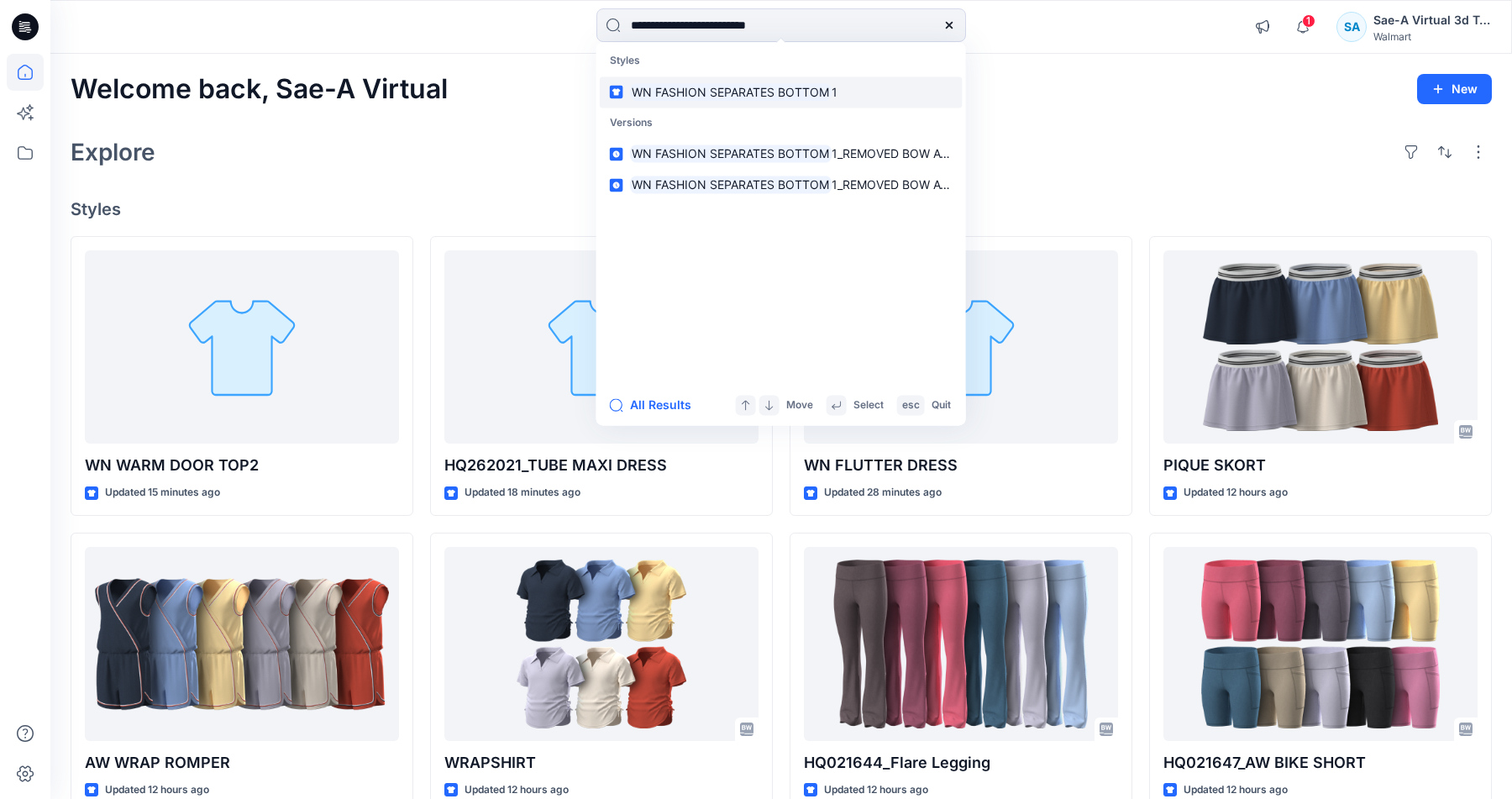
type input "**********"
click at [781, 90] on mark "WN FASHION SEPARATES BOTTOM" at bounding box center [731, 92] width 203 height 20
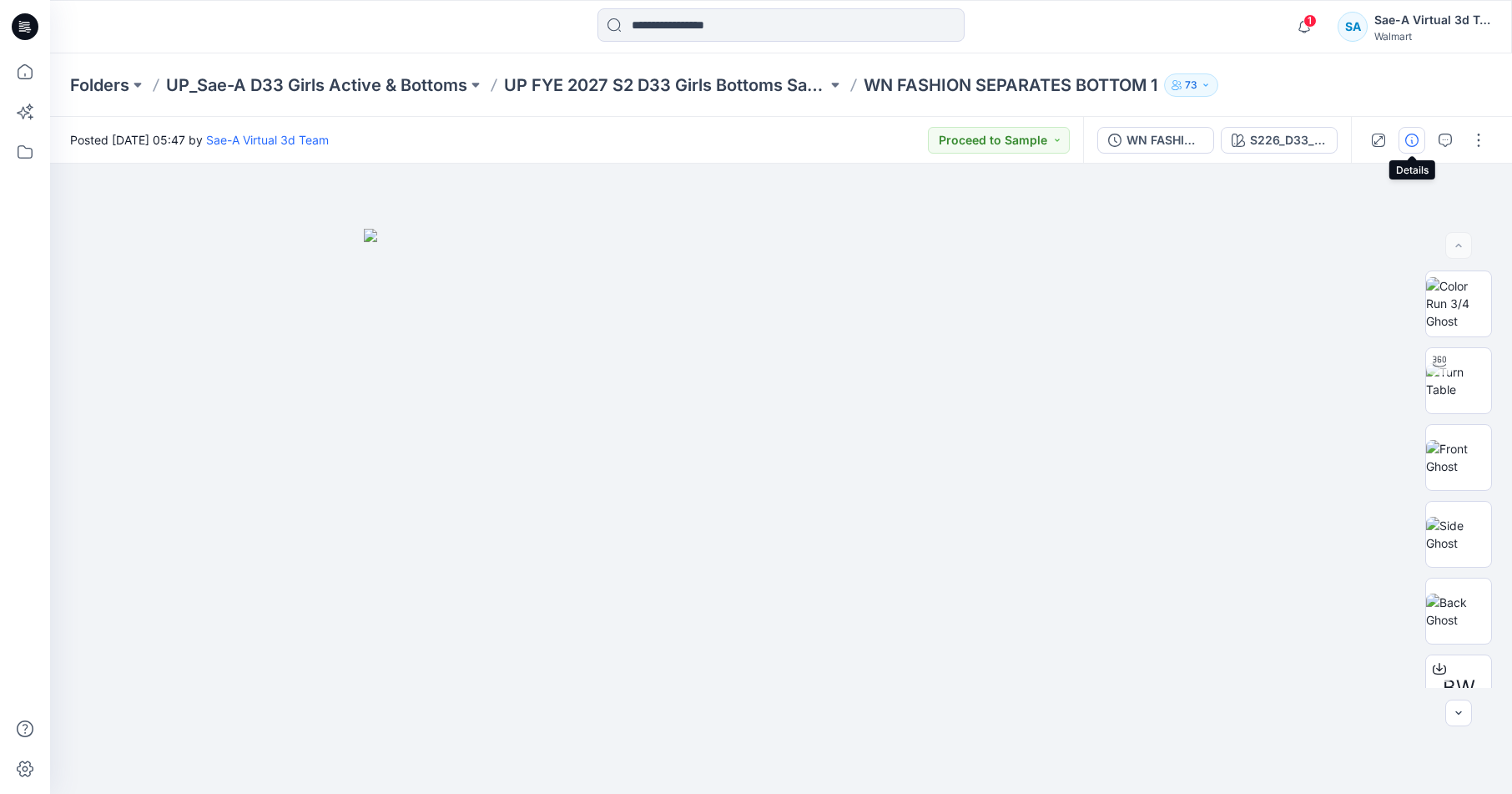
click at [1418, 146] on icon "button" at bounding box center [1412, 141] width 14 height 14
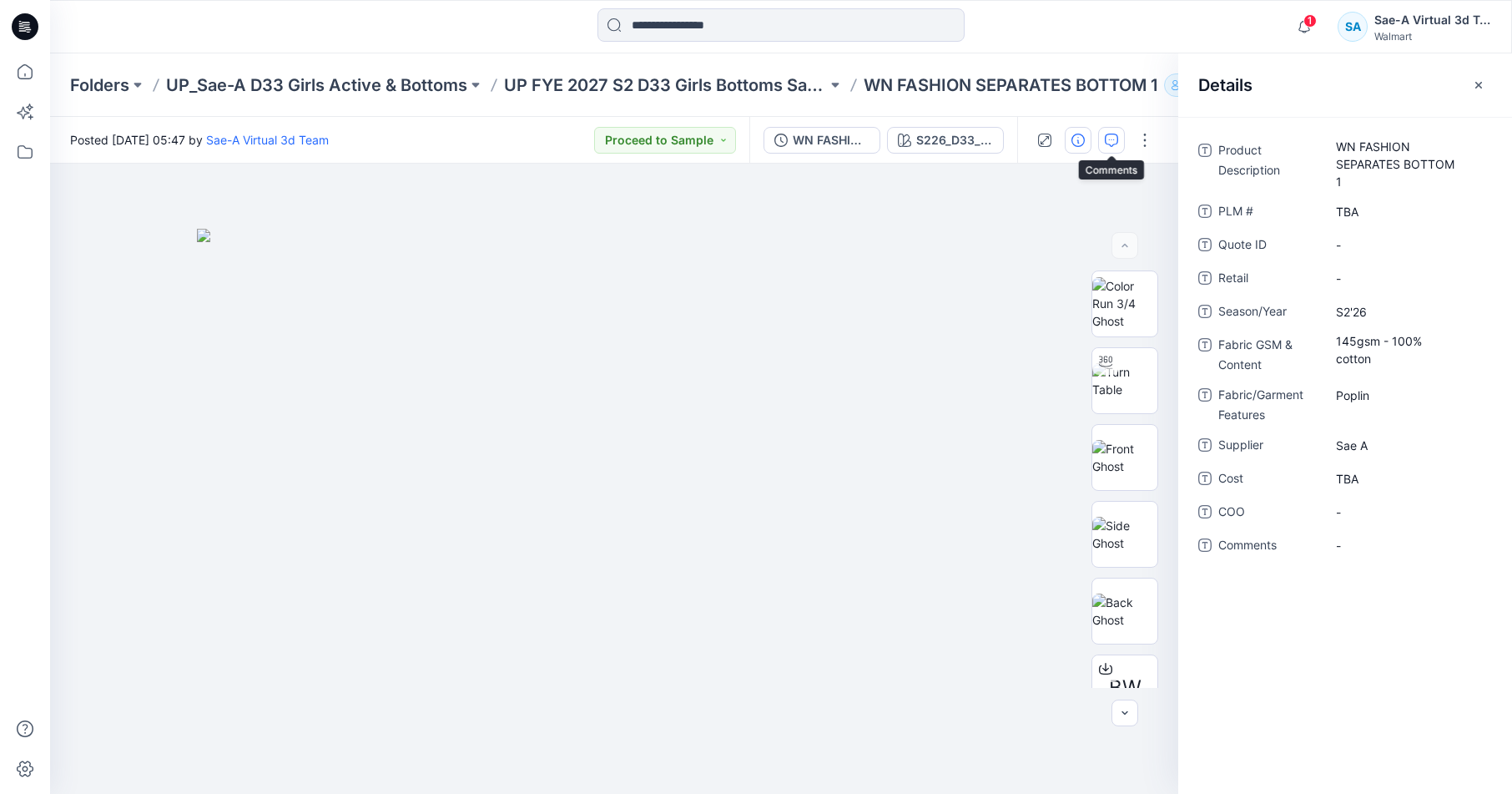
click at [1109, 138] on icon "button" at bounding box center [1112, 141] width 14 height 14
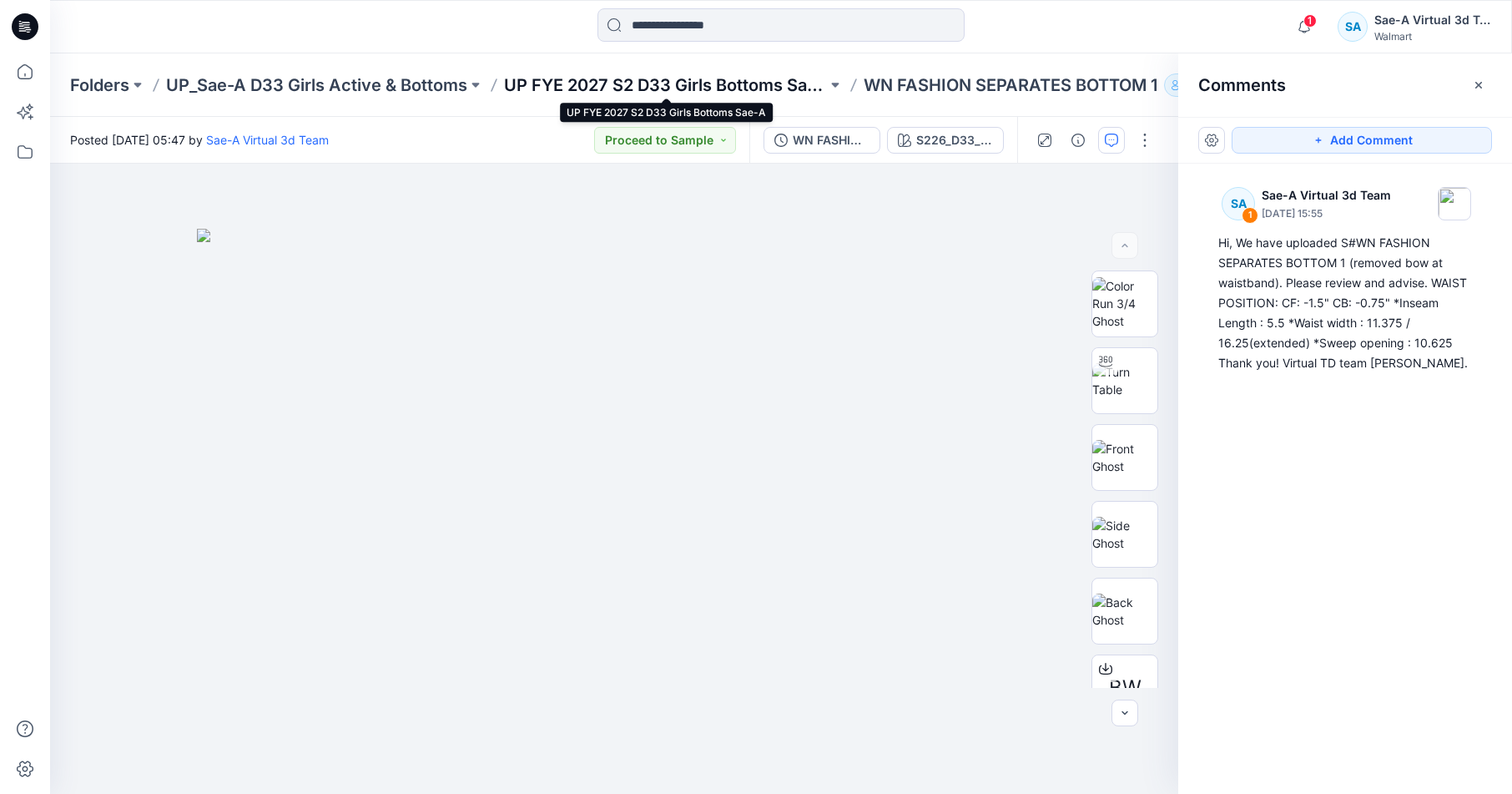
click at [758, 84] on p "UP FYE 2027 S2 D33 Girls Bottoms Sae-A" at bounding box center [665, 84] width 323 height 23
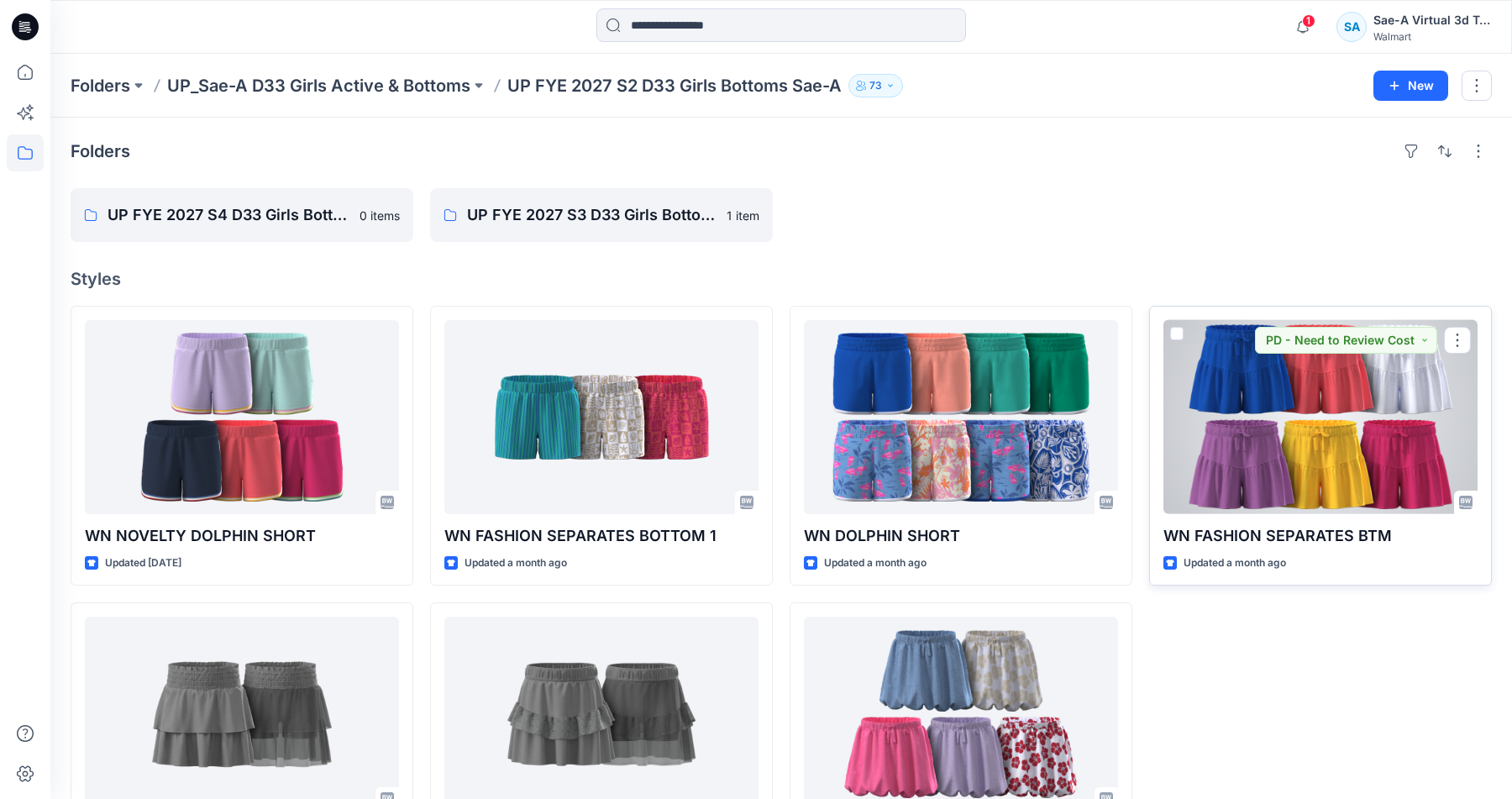
click at [1279, 416] on div at bounding box center [1320, 417] width 314 height 194
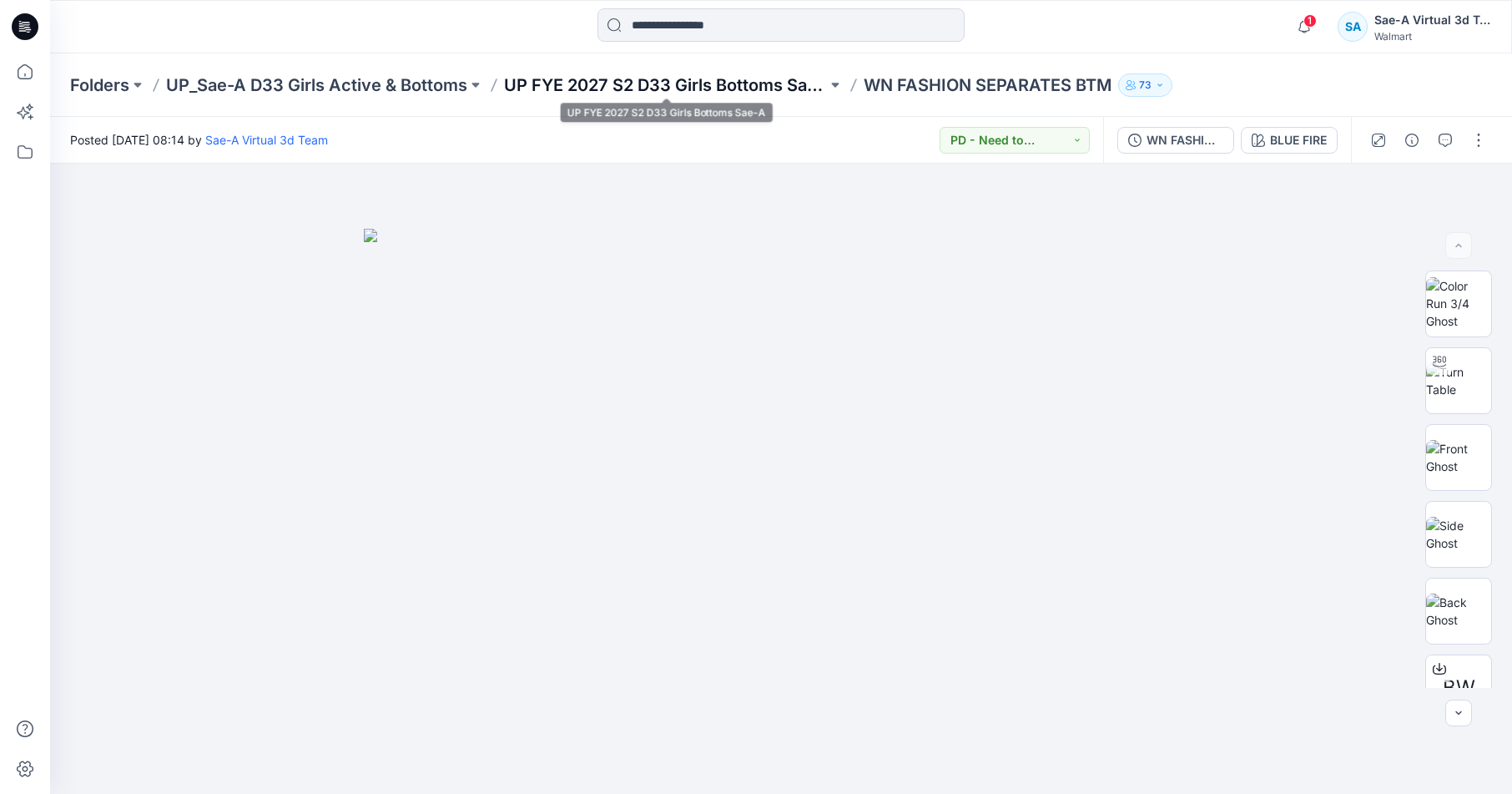
click at [739, 83] on p "UP FYE 2027 S2 D33 Girls Bottoms Sae-A" at bounding box center [665, 84] width 323 height 23
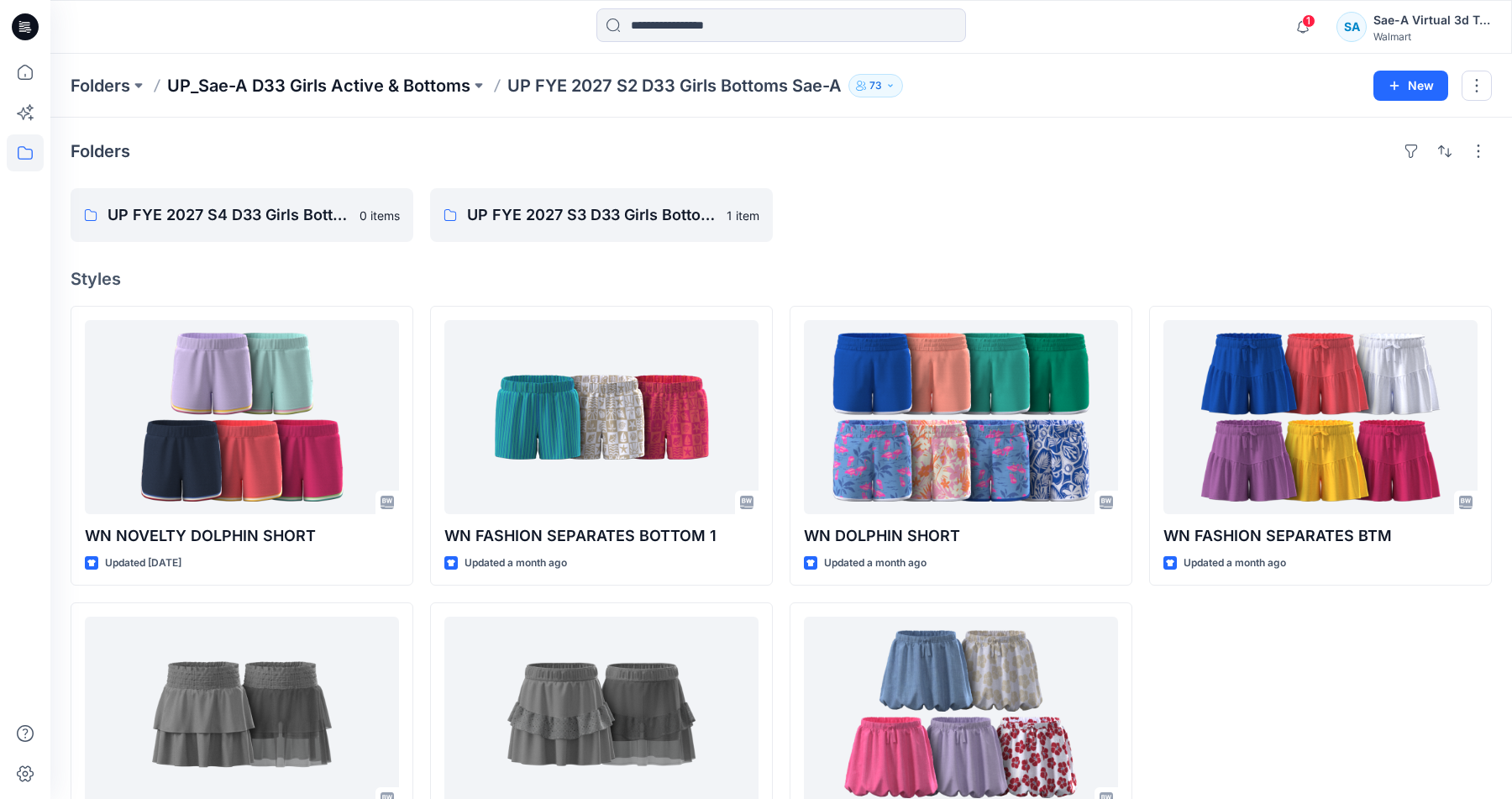
click at [410, 81] on p "UP_Sae-A D33 Girls Active & Bottoms" at bounding box center [318, 85] width 303 height 23
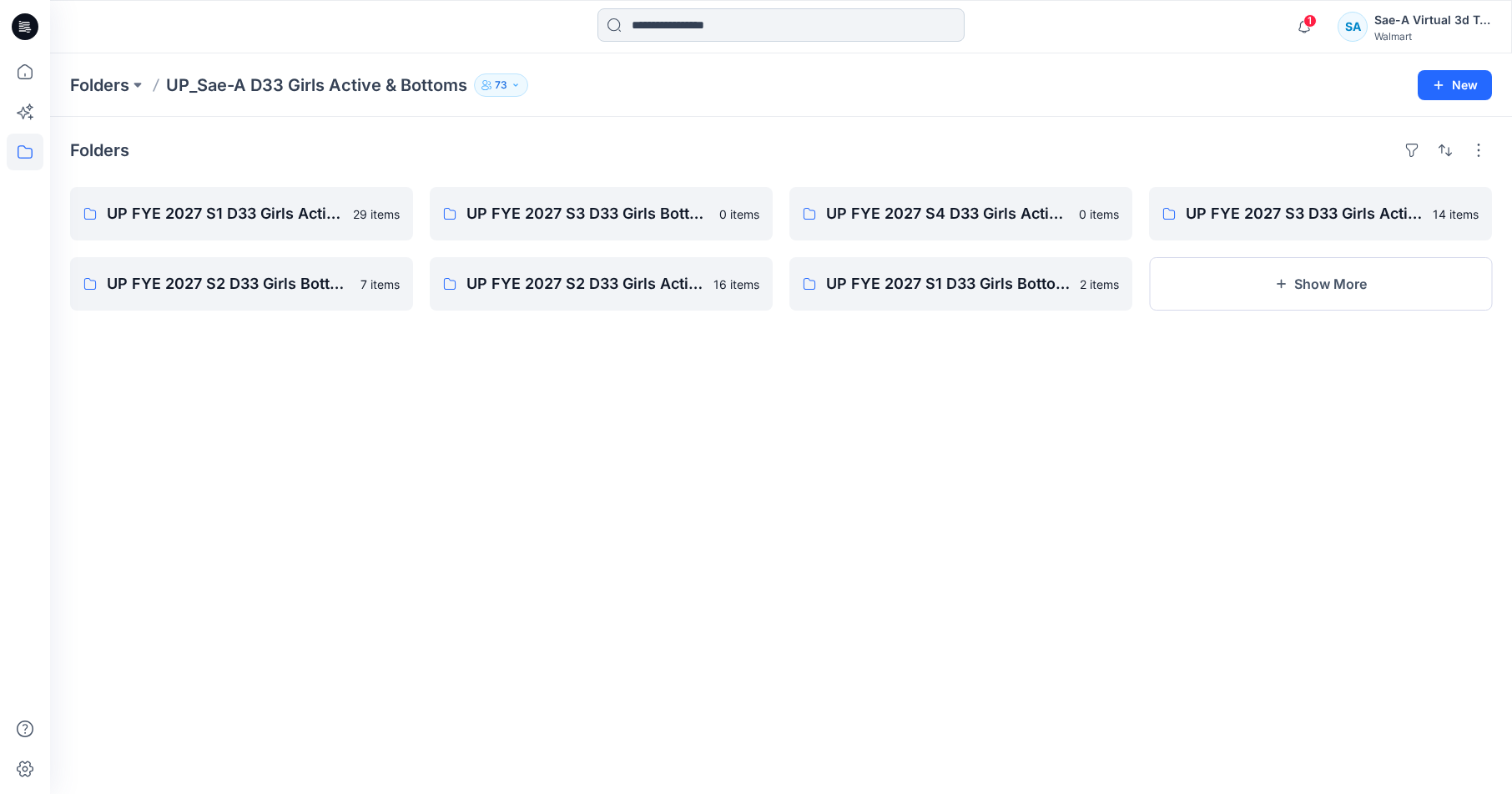
click at [694, 24] on input at bounding box center [781, 25] width 368 height 33
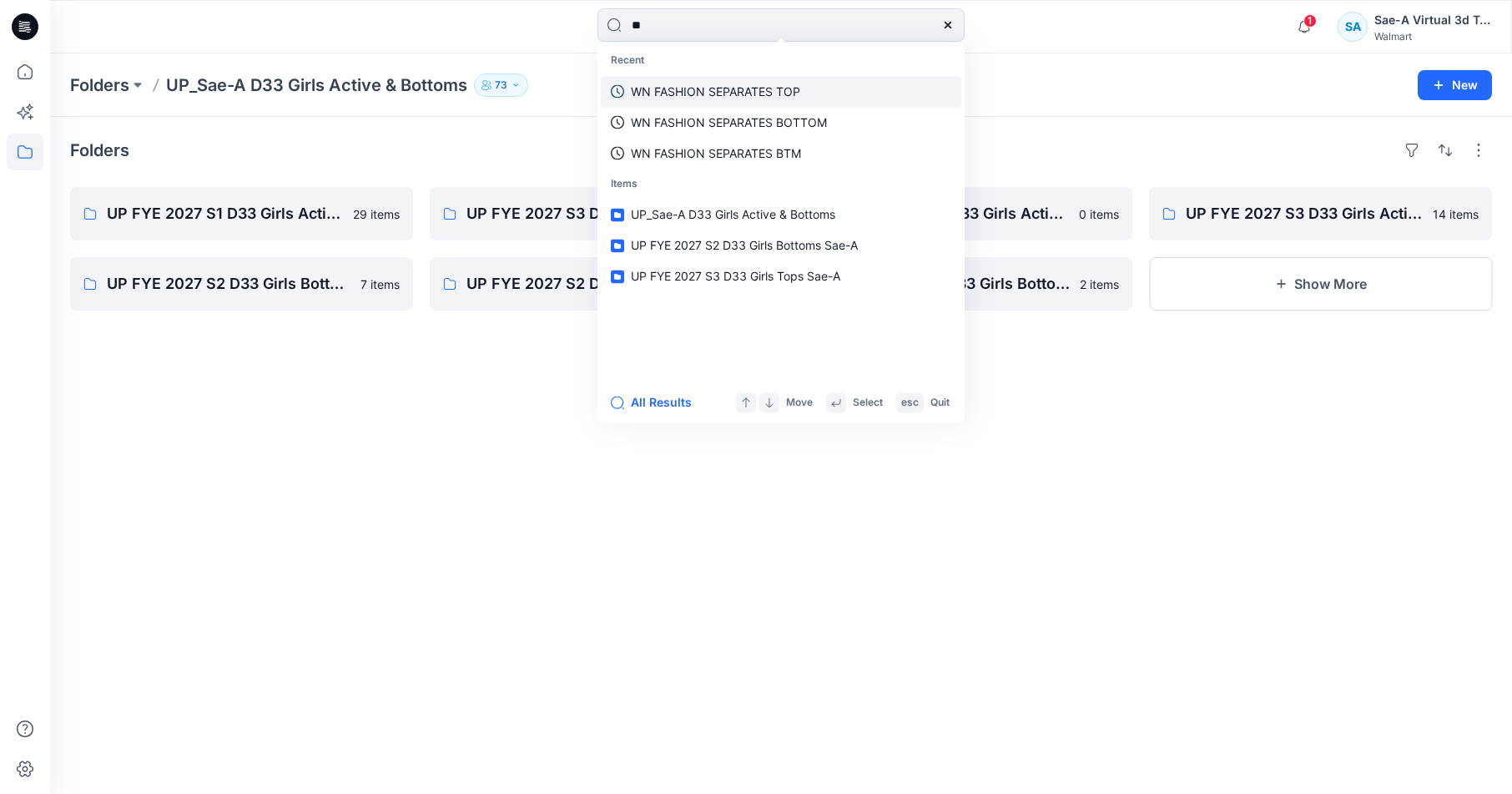
type input "**"
click at [733, 94] on p "WN FASHION SEPARATES TOP" at bounding box center [715, 91] width 170 height 18
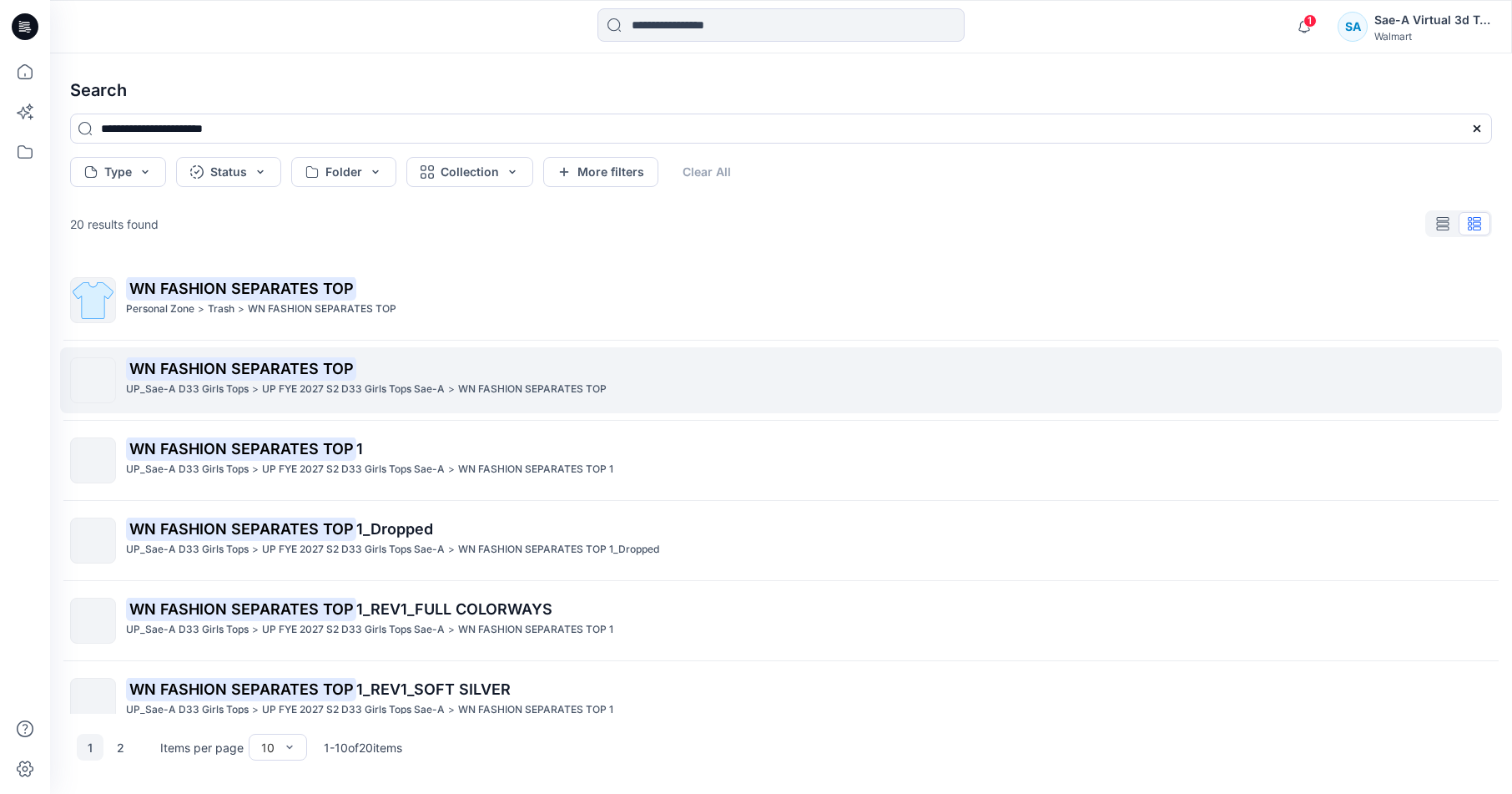
click at [472, 391] on p "WN FASHION SEPARATES TOP" at bounding box center [532, 389] width 148 height 18
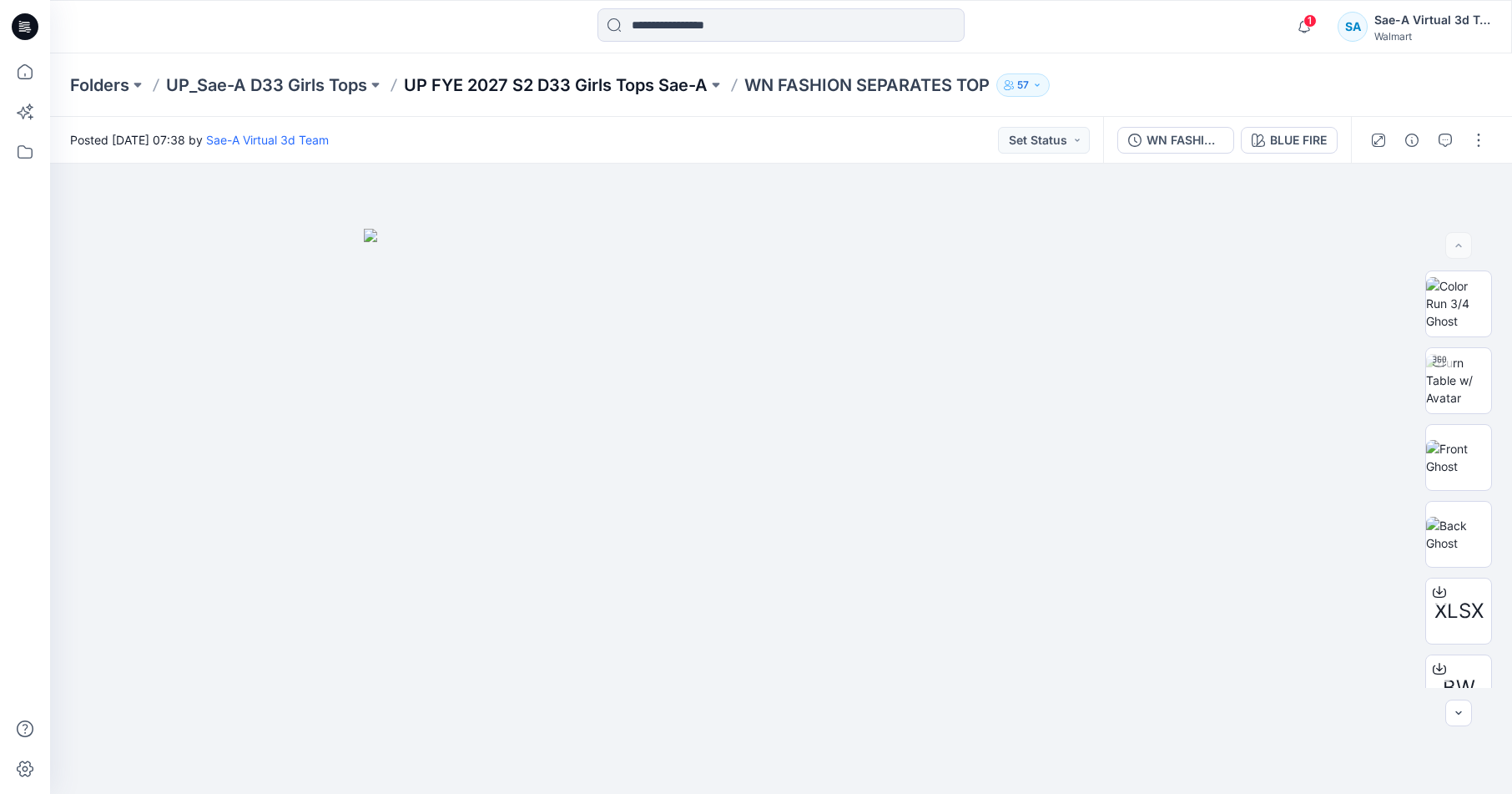
click at [645, 89] on p "UP FYE 2027 S2 D33 Girls Tops Sae-A" at bounding box center [556, 84] width 304 height 23
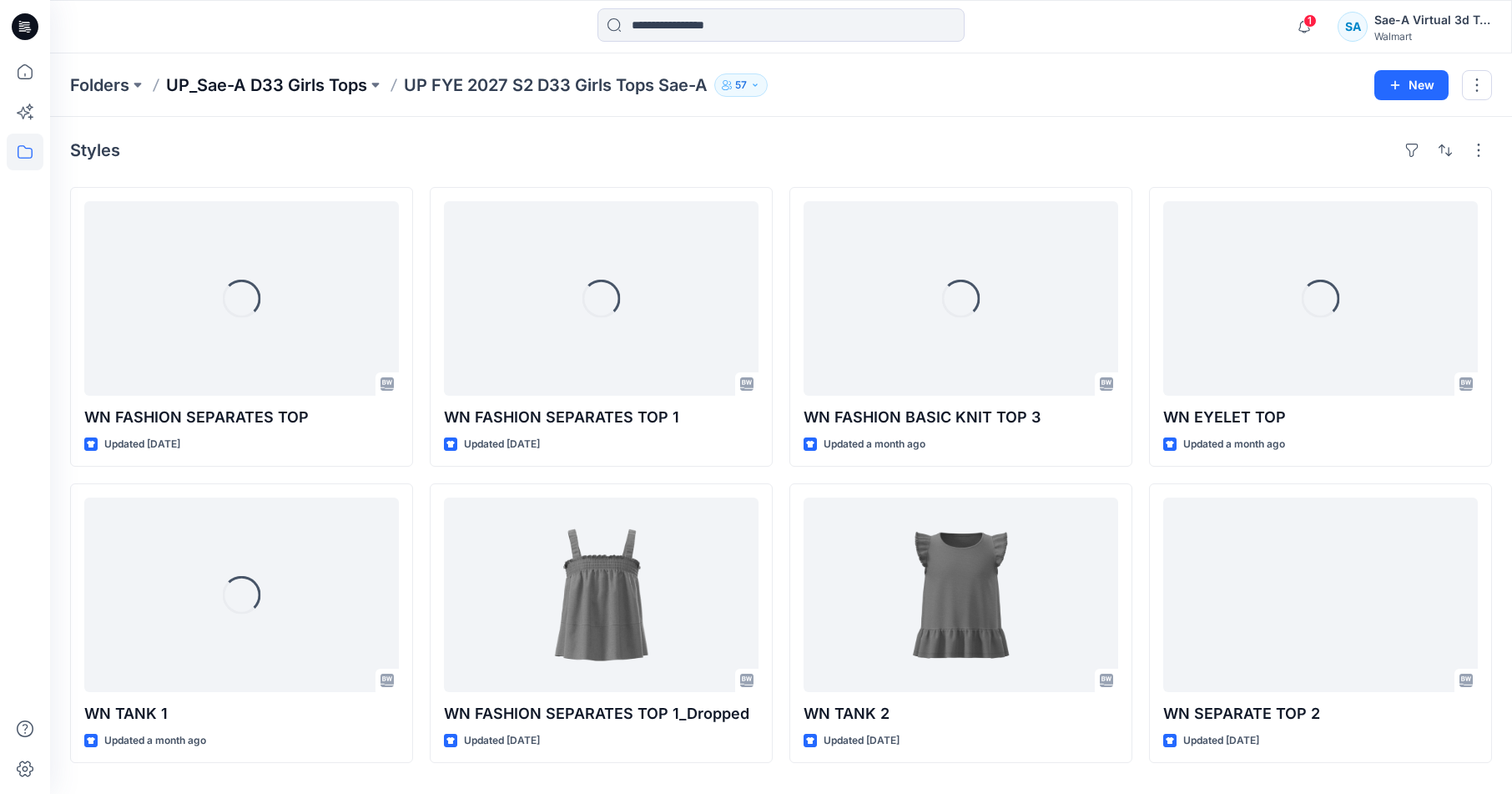
click at [277, 78] on p "UP_Sae-A D33 Girls Tops" at bounding box center [267, 84] width 201 height 23
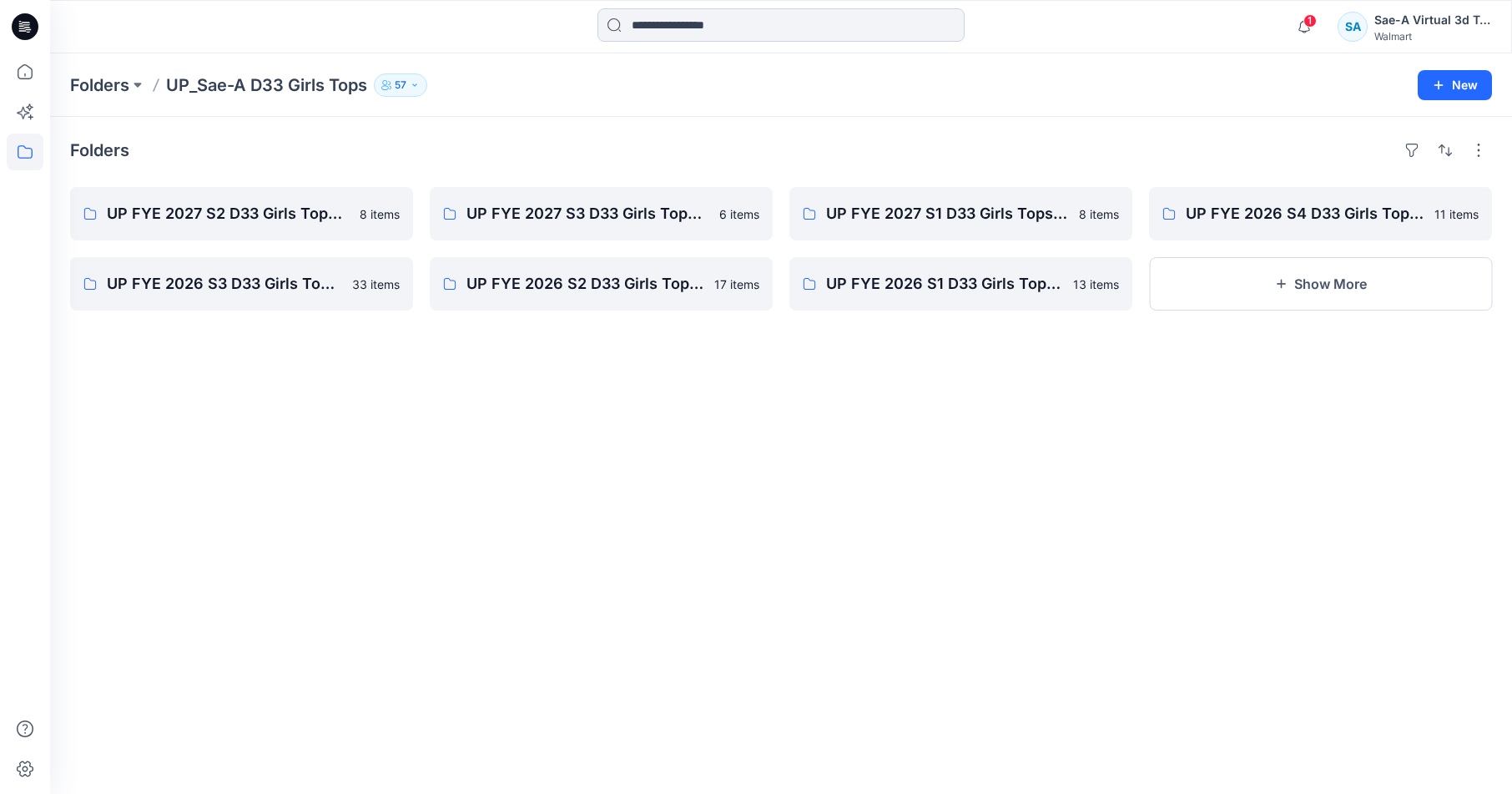
click at [774, 29] on input at bounding box center [781, 25] width 368 height 33
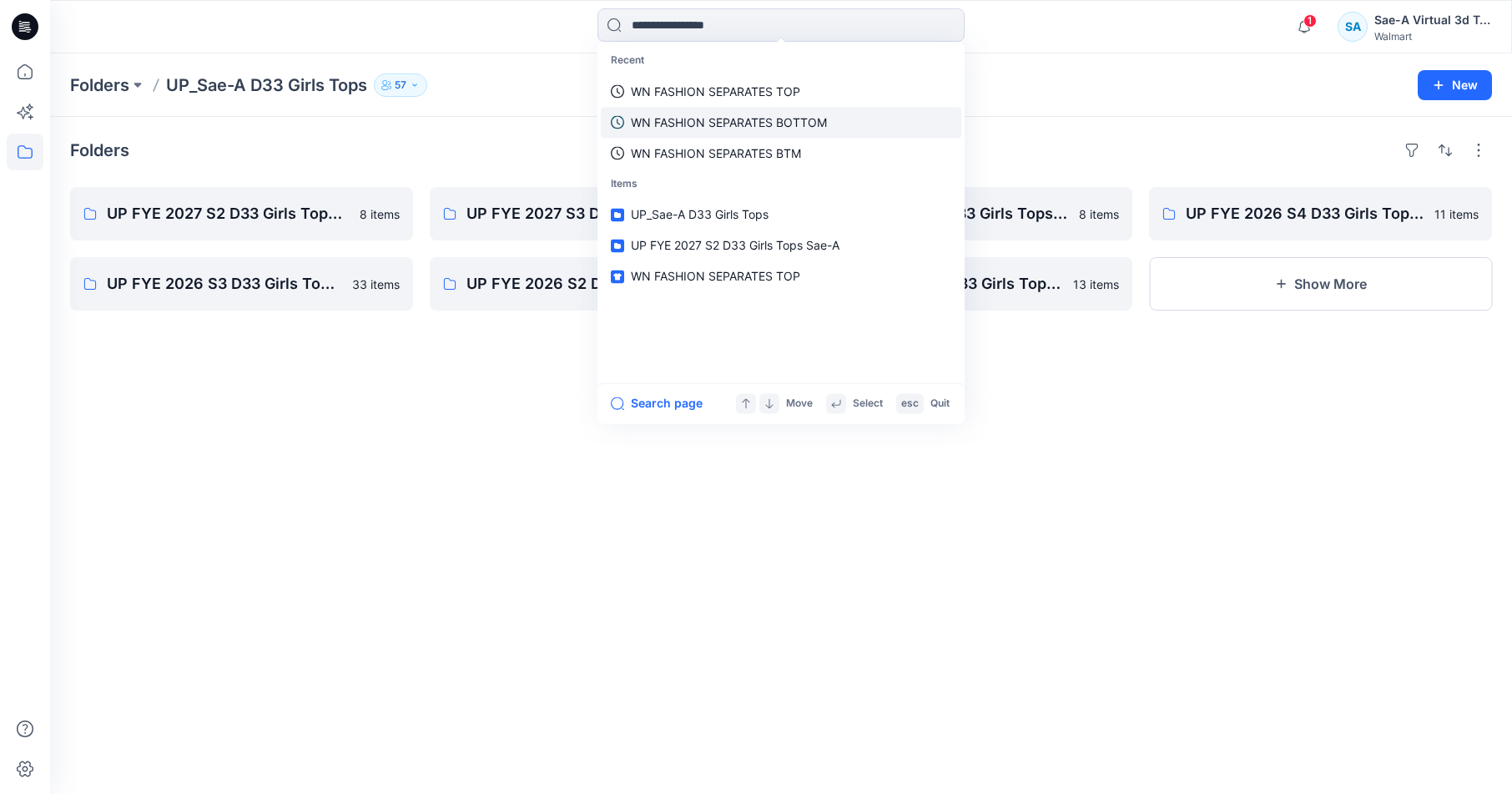
click at [814, 119] on p "WN FASHION SEPARATES BOTTOM" at bounding box center [729, 122] width 196 height 18
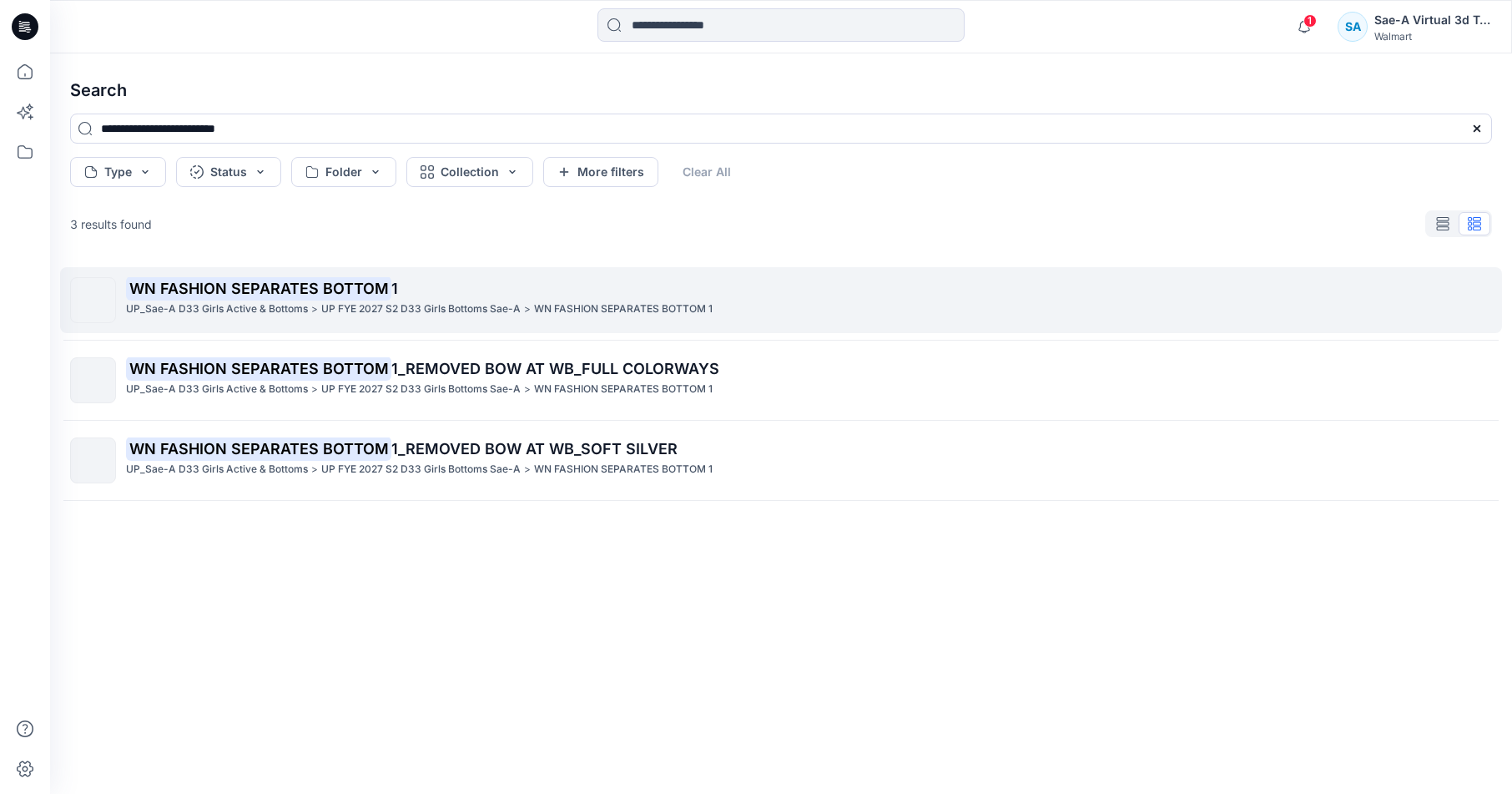
click at [697, 303] on p "WN FASHION SEPARATES BOTTOM 1" at bounding box center [623, 309] width 178 height 18
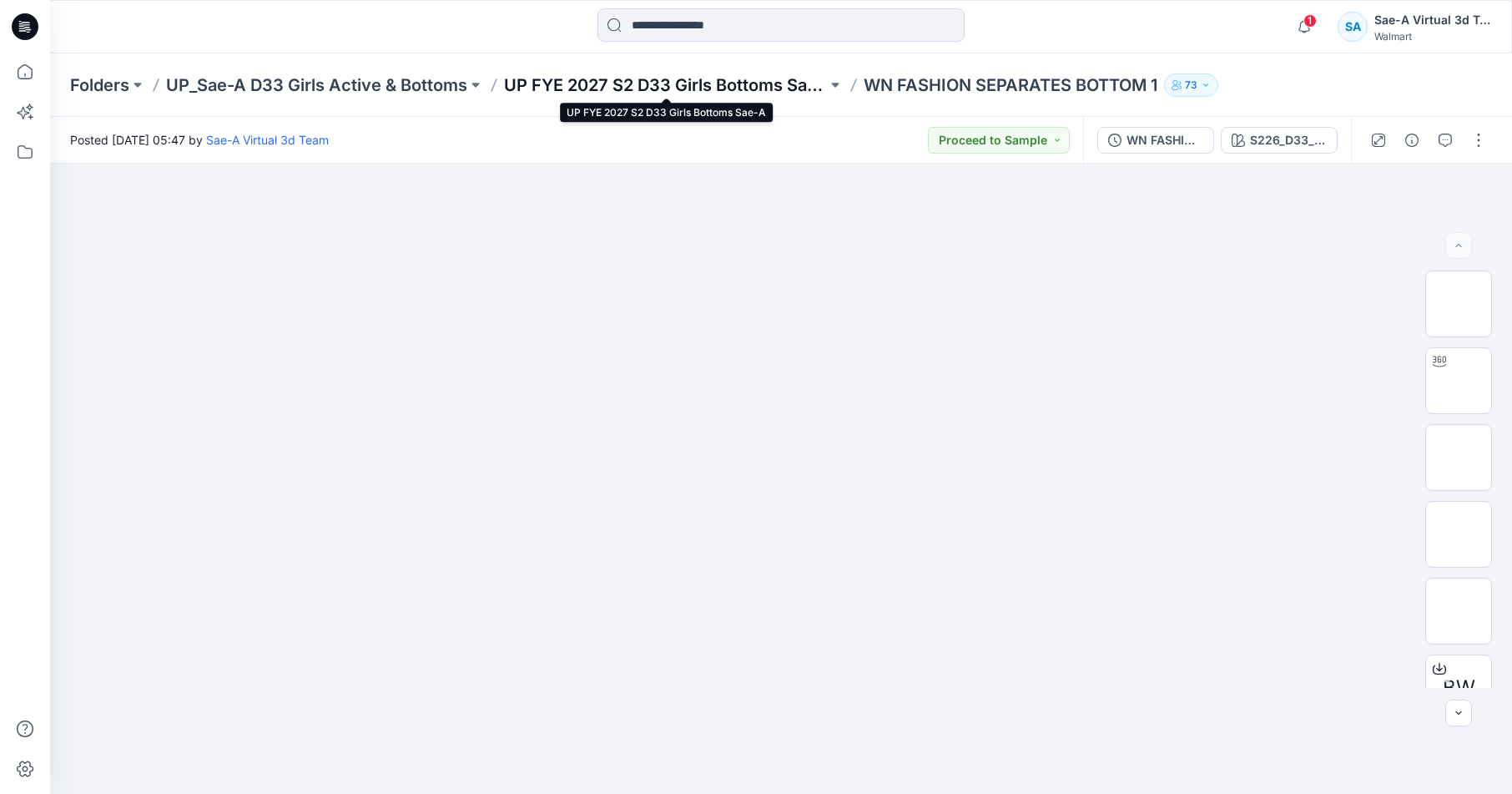
click at [724, 83] on p "UP FYE 2027 S2 D33 Girls Bottoms Sae-A" at bounding box center [665, 84] width 323 height 23
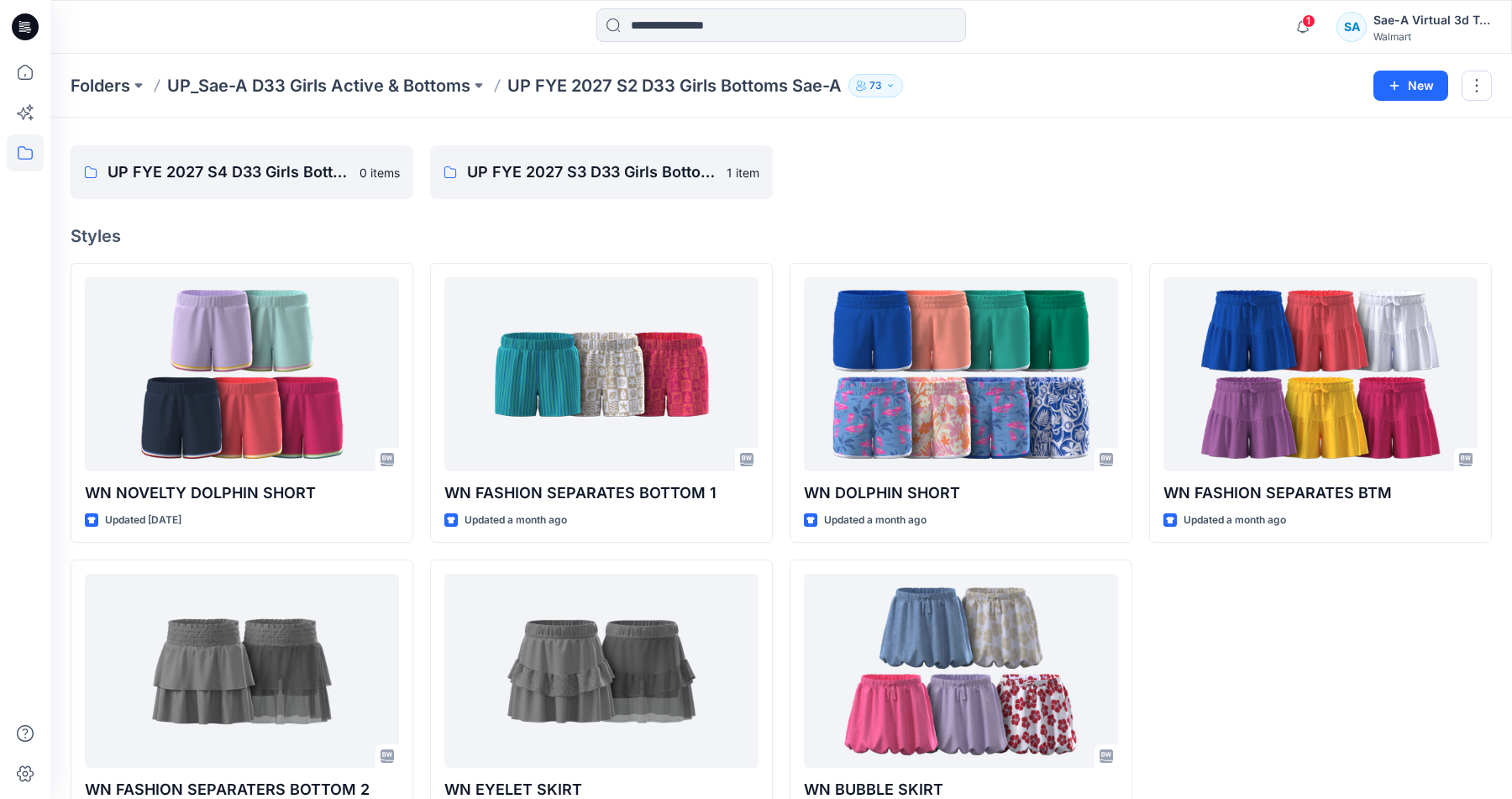
scroll to position [67, 0]
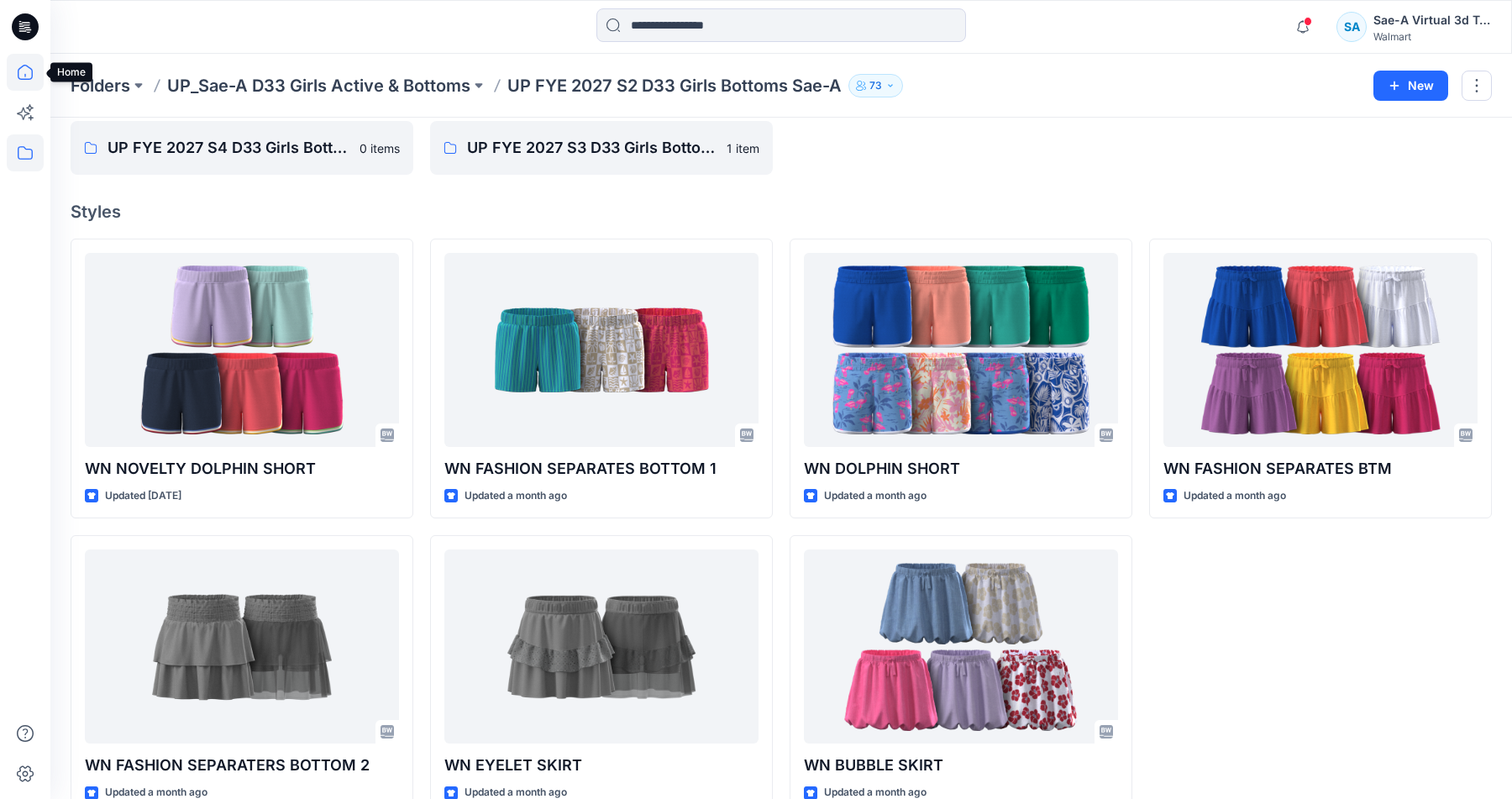
click at [21, 77] on icon at bounding box center [25, 72] width 37 height 37
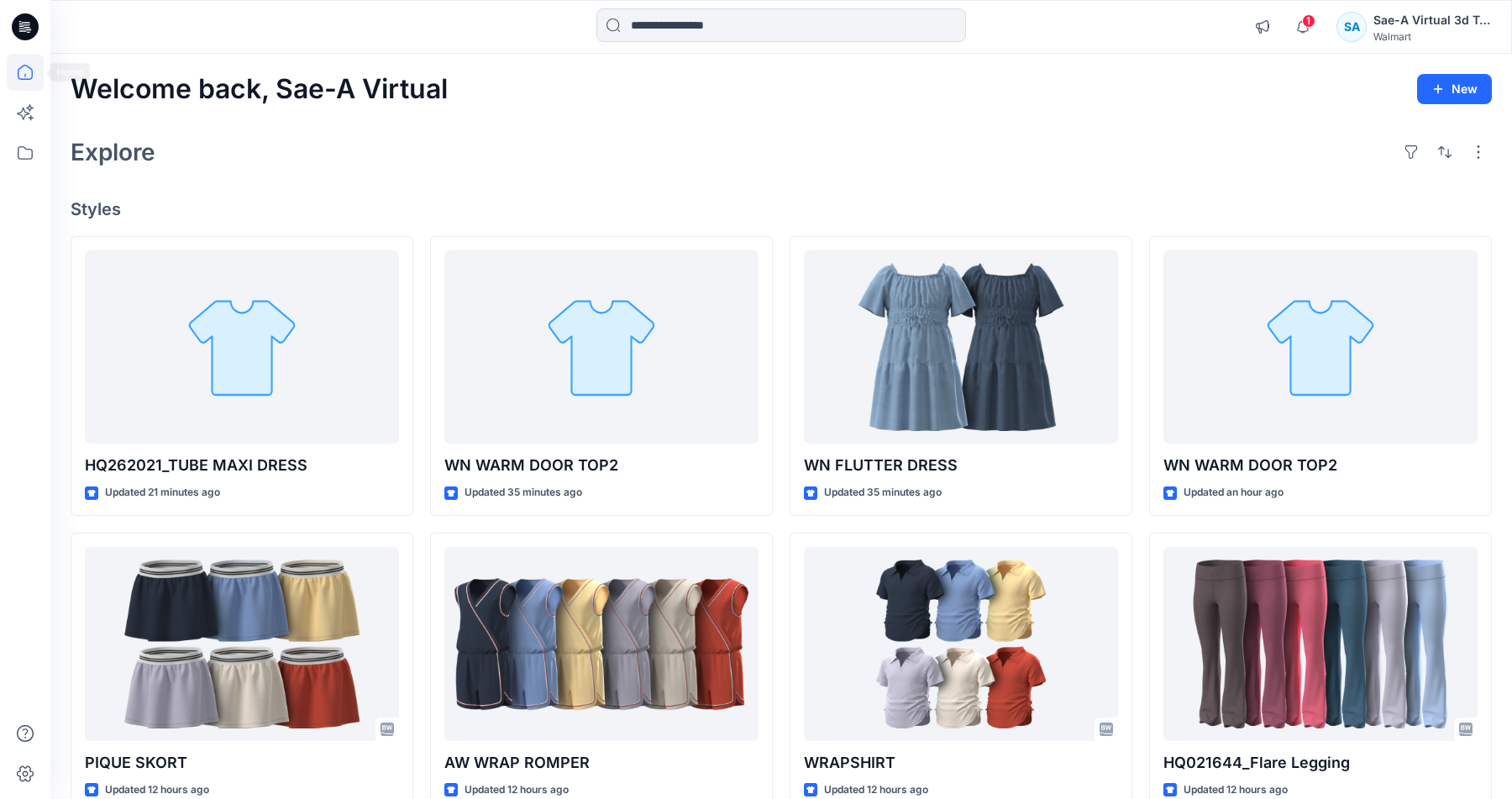
click at [28, 65] on icon at bounding box center [25, 72] width 37 height 37
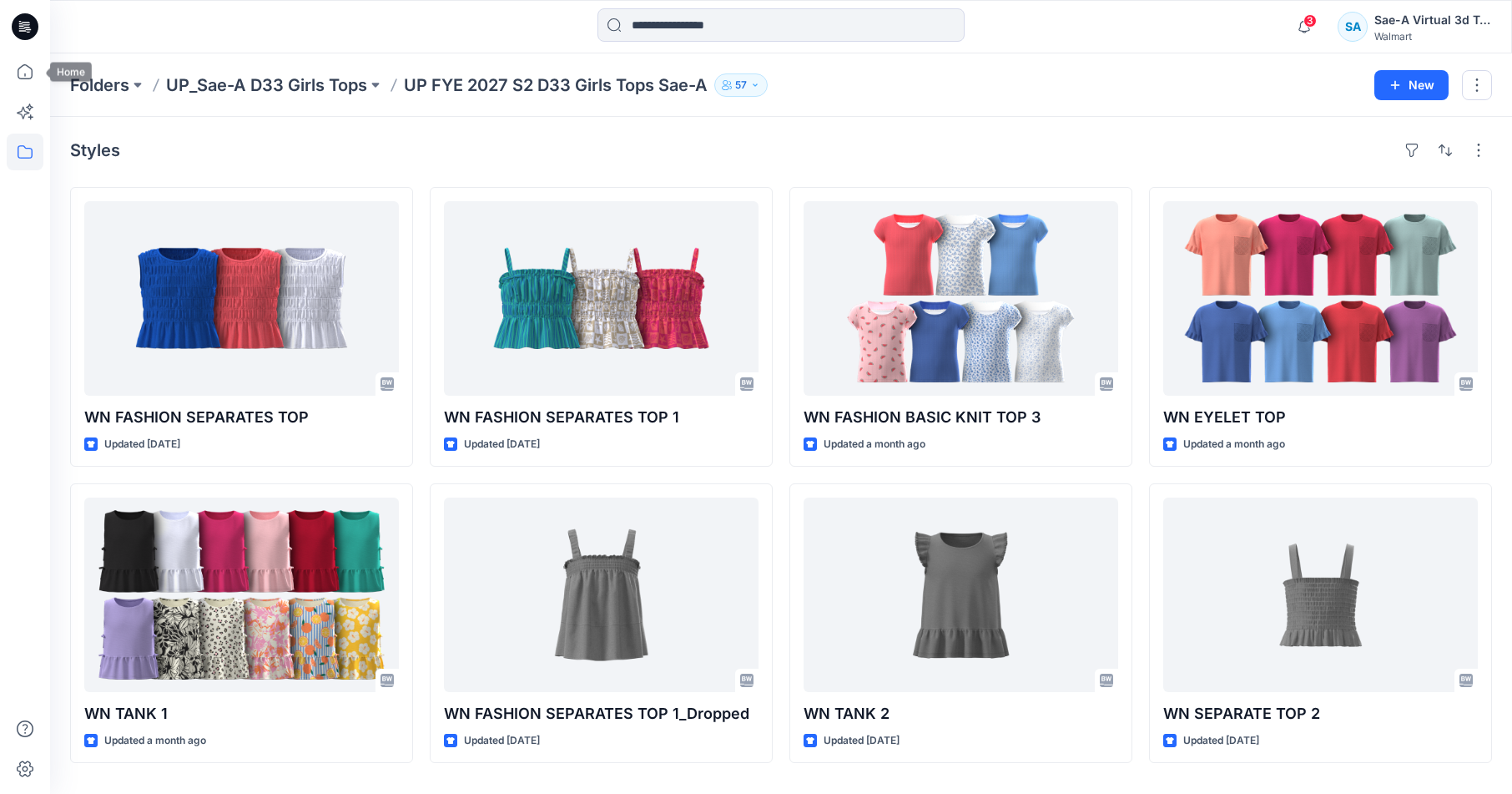
drag, startPoint x: 20, startPoint y: 65, endPoint x: 43, endPoint y: 100, distance: 41.9
click at [20, 65] on icon at bounding box center [25, 72] width 37 height 37
